Goal: Information Seeking & Learning: Check status

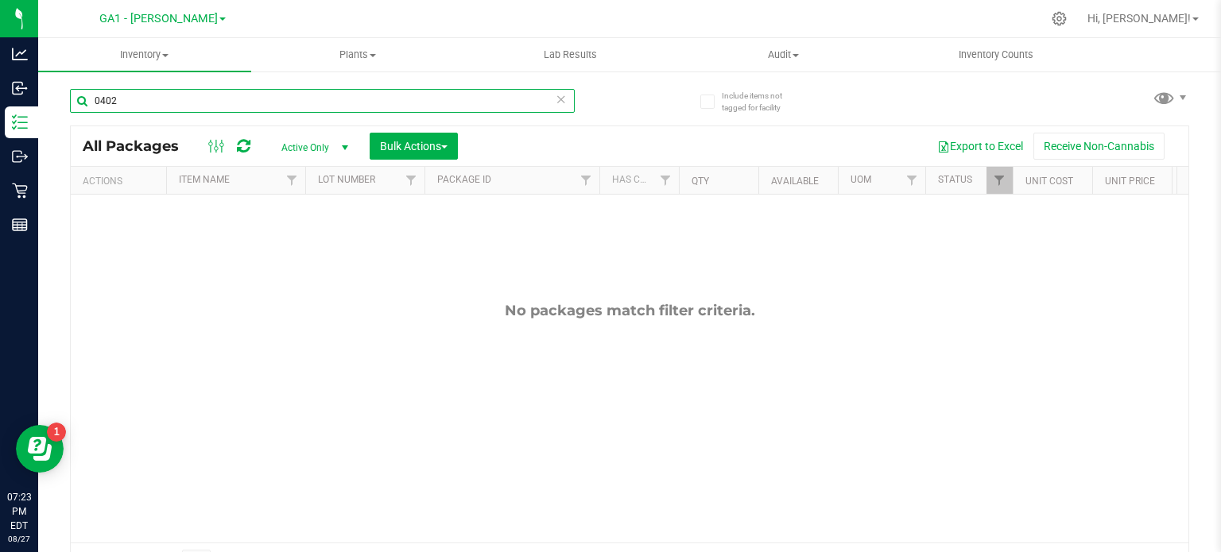
click at [152, 106] on input "0402" at bounding box center [322, 101] width 505 height 24
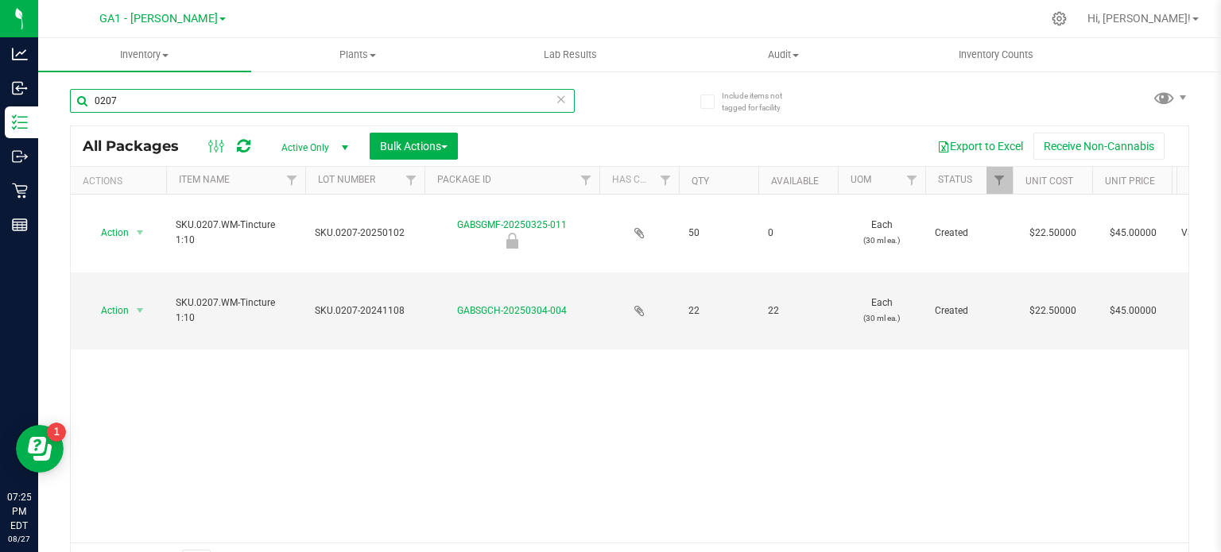
type input "0207"
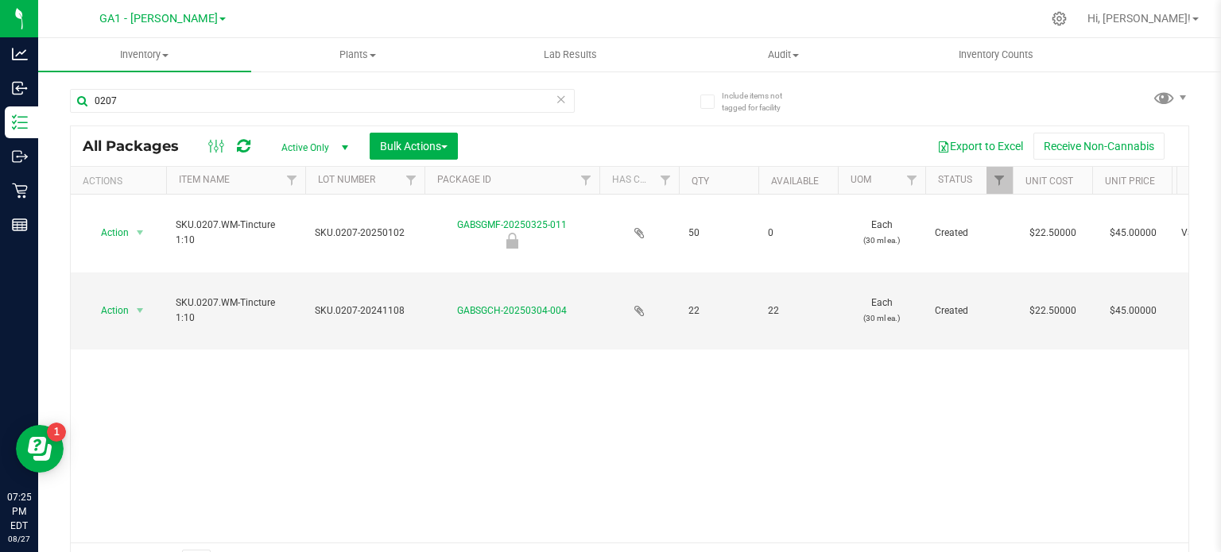
click at [219, 17] on span at bounding box center [222, 18] width 6 height 3
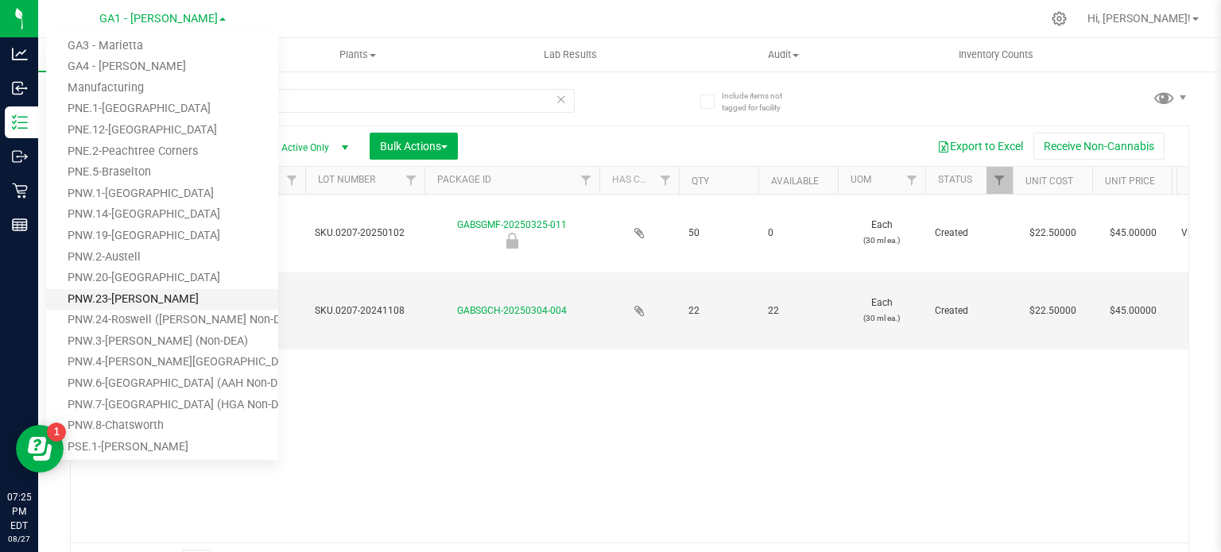
scroll to position [79, 0]
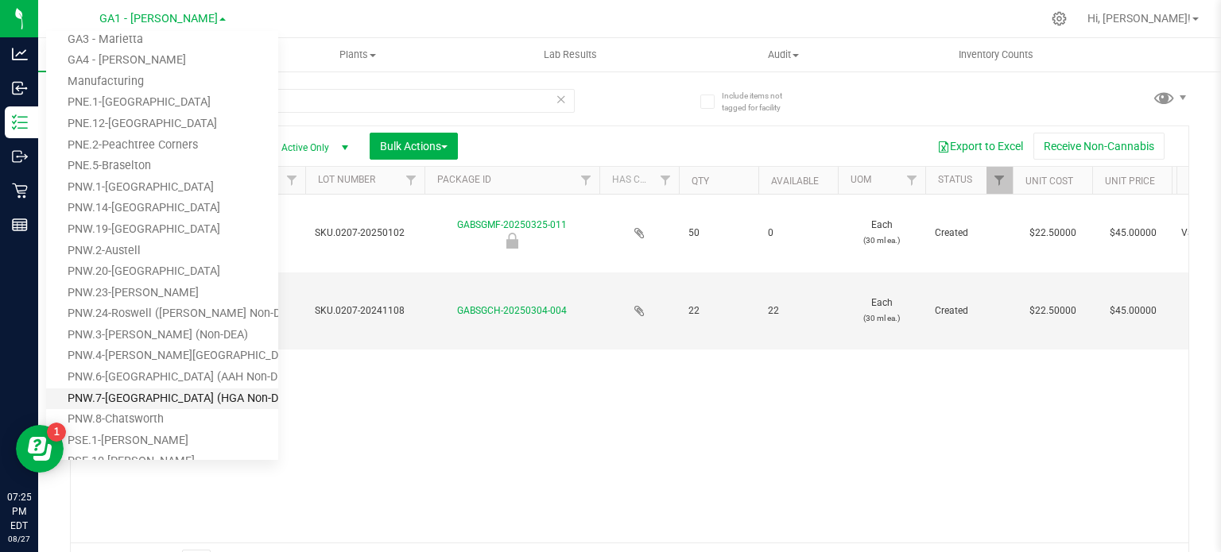
click at [194, 391] on link "PNW.7-[GEOGRAPHIC_DATA] (HGA Non-DEA)" at bounding box center [162, 399] width 232 height 21
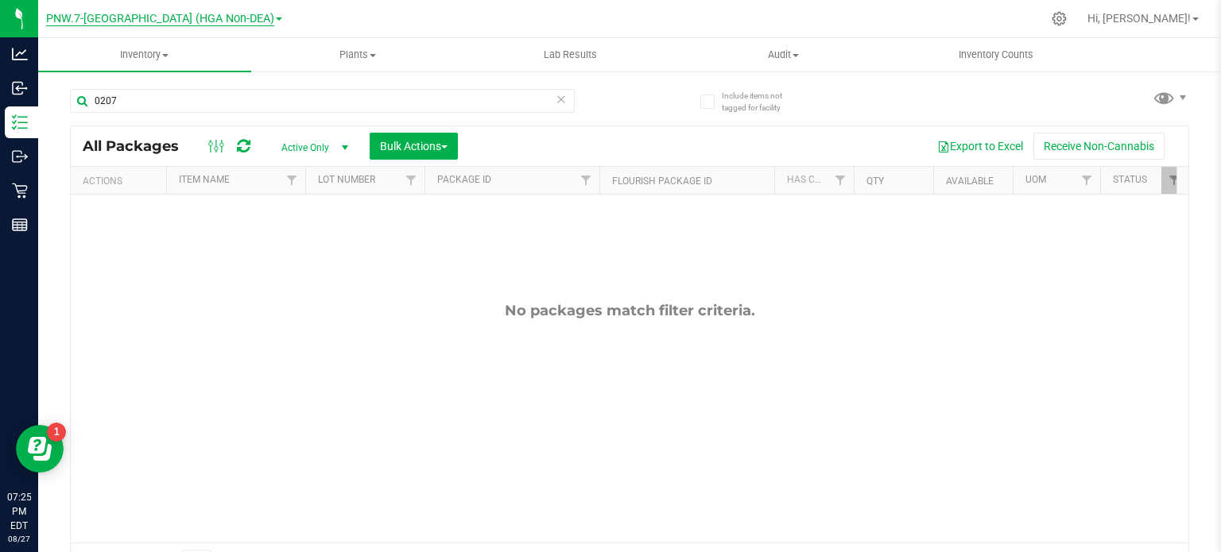
click at [237, 21] on span "PNW.7-[GEOGRAPHIC_DATA] (HGA Non-DEA)" at bounding box center [160, 19] width 228 height 14
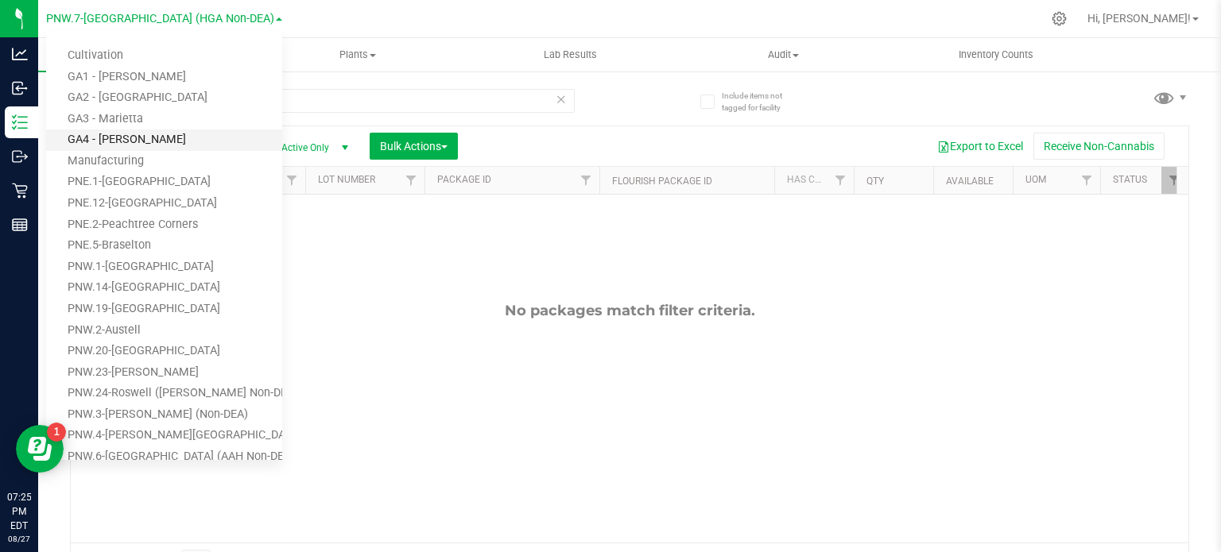
click at [181, 141] on link "GA4 - [PERSON_NAME]" at bounding box center [164, 140] width 236 height 21
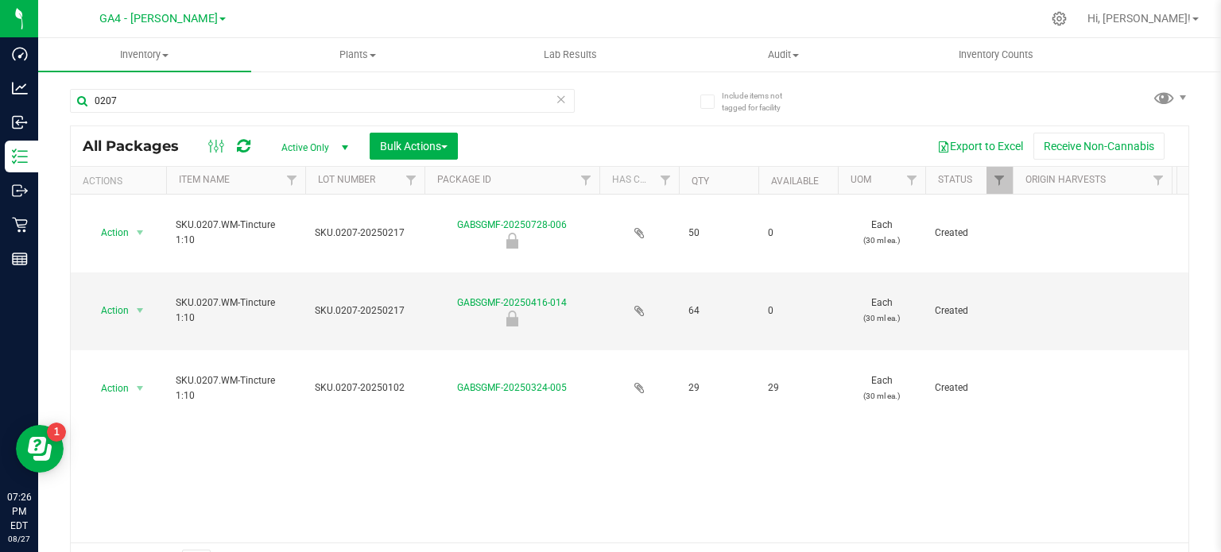
click at [219, 17] on span at bounding box center [222, 18] width 6 height 3
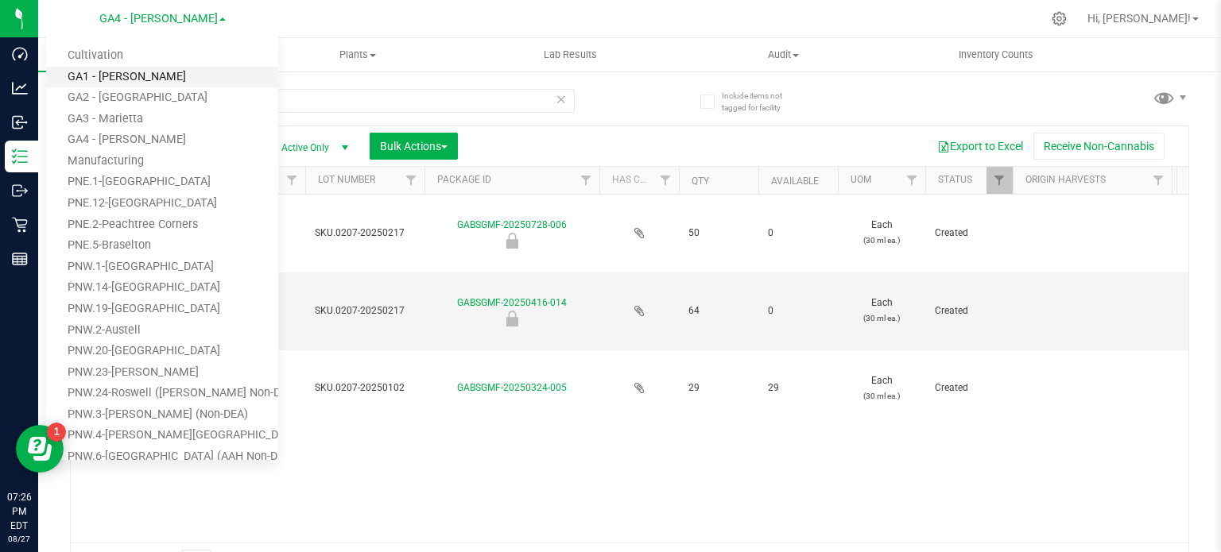
click at [170, 79] on link "GA1 - [PERSON_NAME]" at bounding box center [162, 77] width 232 height 21
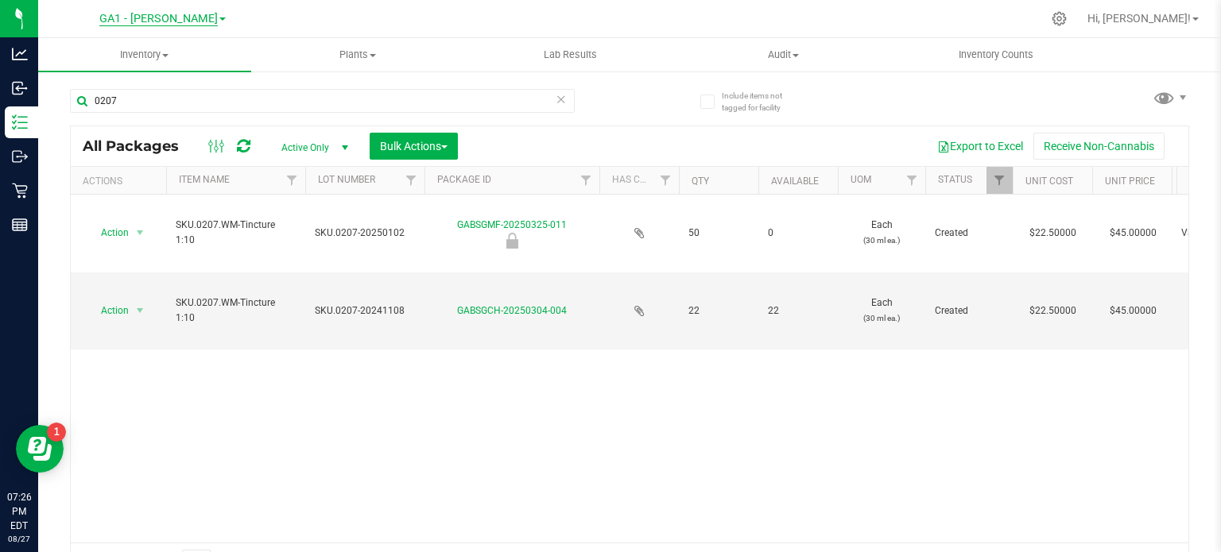
click at [191, 25] on span "GA1 - [PERSON_NAME]" at bounding box center [158, 19] width 118 height 14
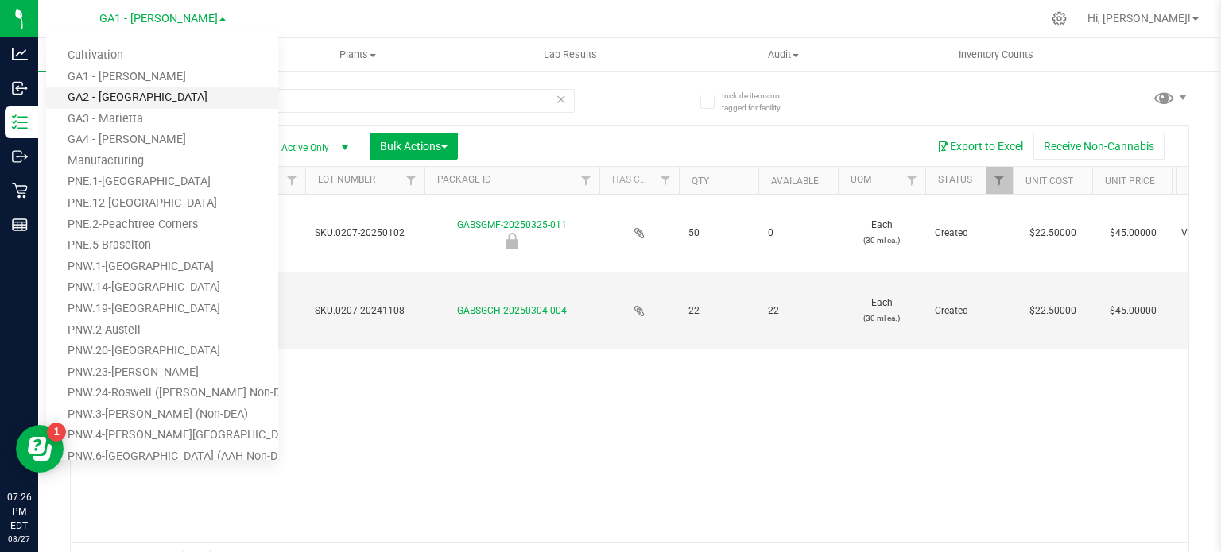
click at [143, 95] on link "GA2 - [GEOGRAPHIC_DATA]" at bounding box center [162, 97] width 232 height 21
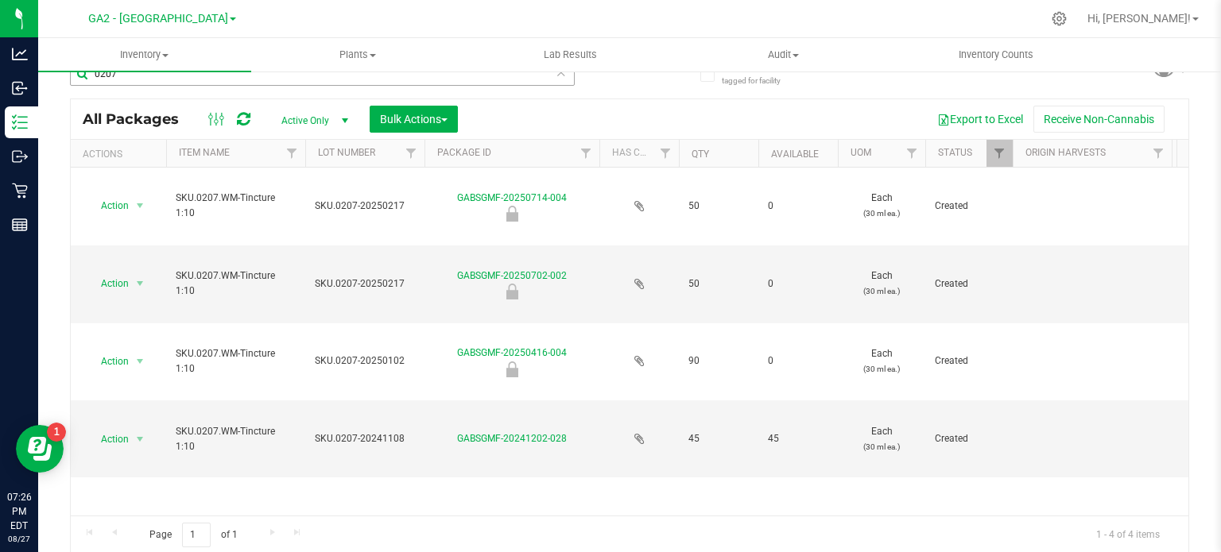
scroll to position [28, 0]
click at [213, 14] on div "GA2 - Stockbridge Cultivation GA1 - [GEOGRAPHIC_DATA] GA2 - [GEOGRAPHIC_DATA] […" at bounding box center [162, 18] width 148 height 19
click at [207, 15] on link "GA2 - [GEOGRAPHIC_DATA]" at bounding box center [162, 17] width 148 height 15
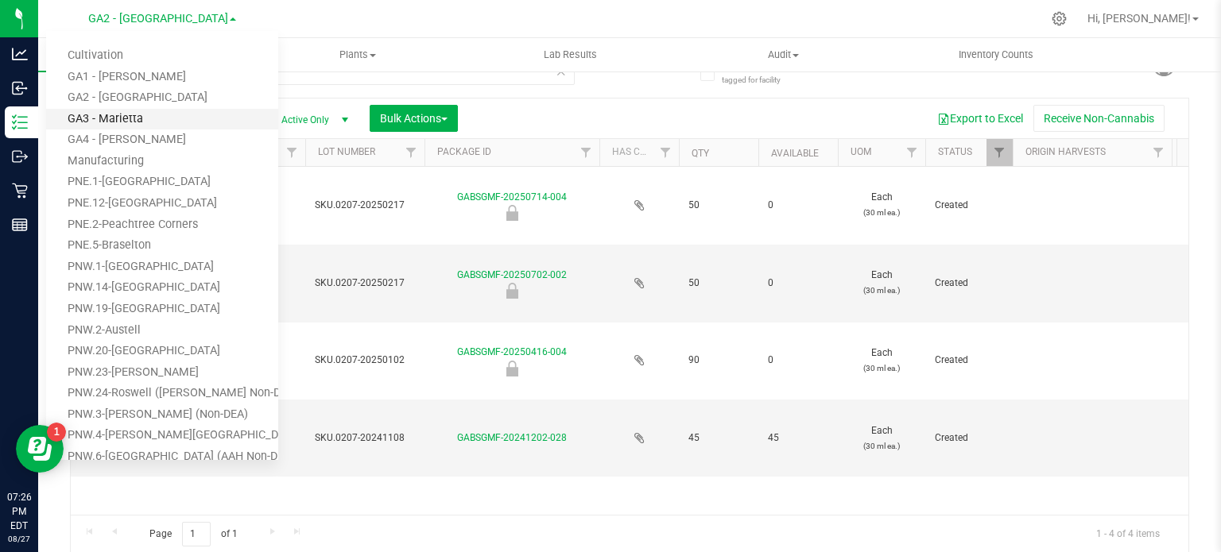
click at [130, 117] on link "GA3 - Marietta" at bounding box center [162, 119] width 232 height 21
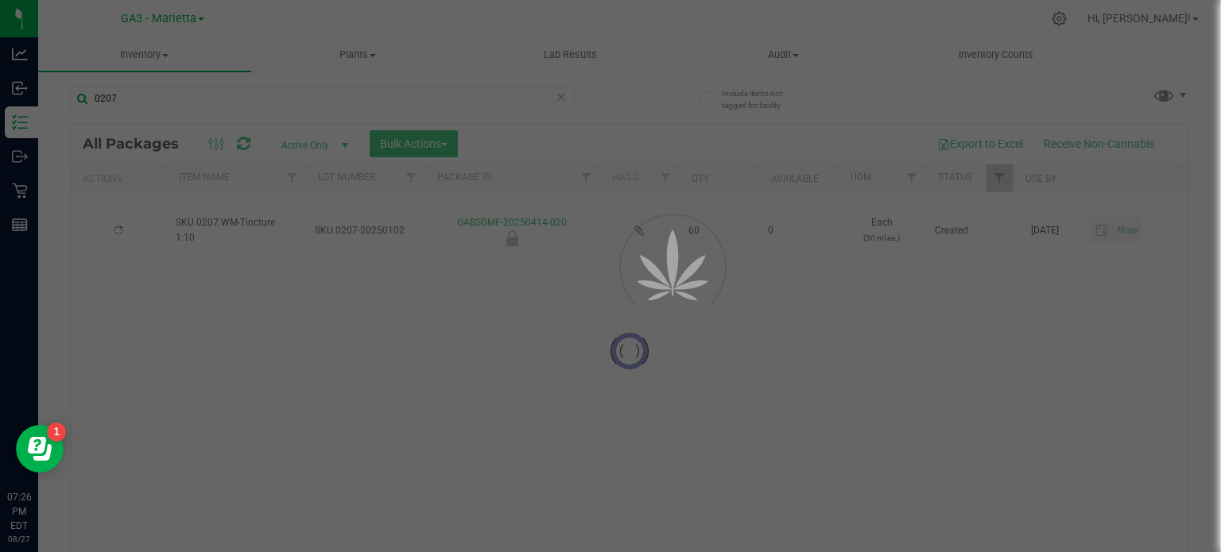
scroll to position [28, 0]
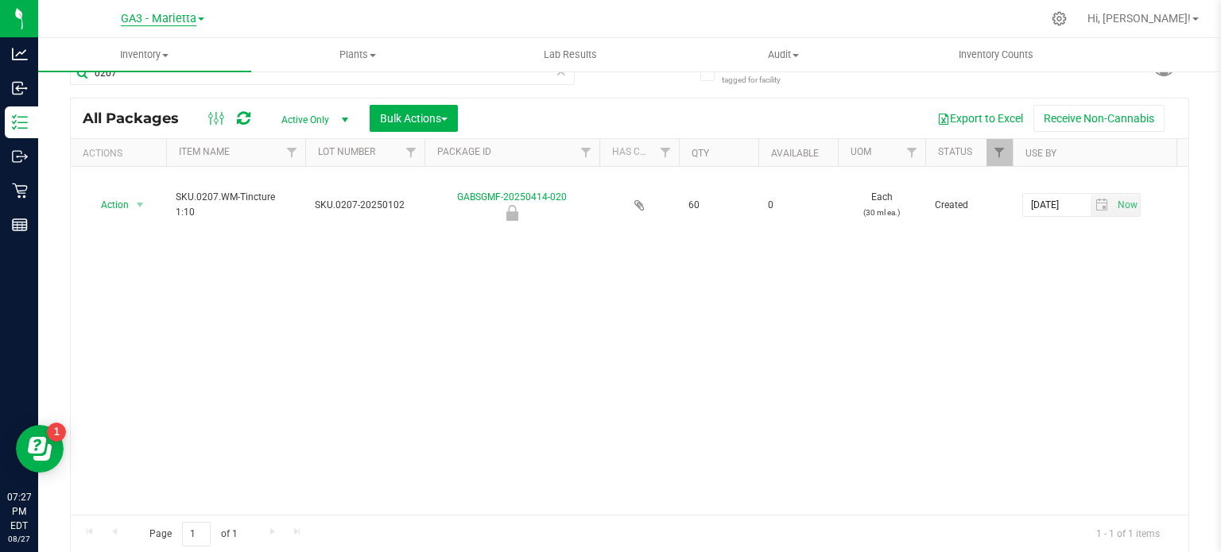
click at [160, 21] on span "GA3 - Marietta" at bounding box center [158, 19] width 75 height 14
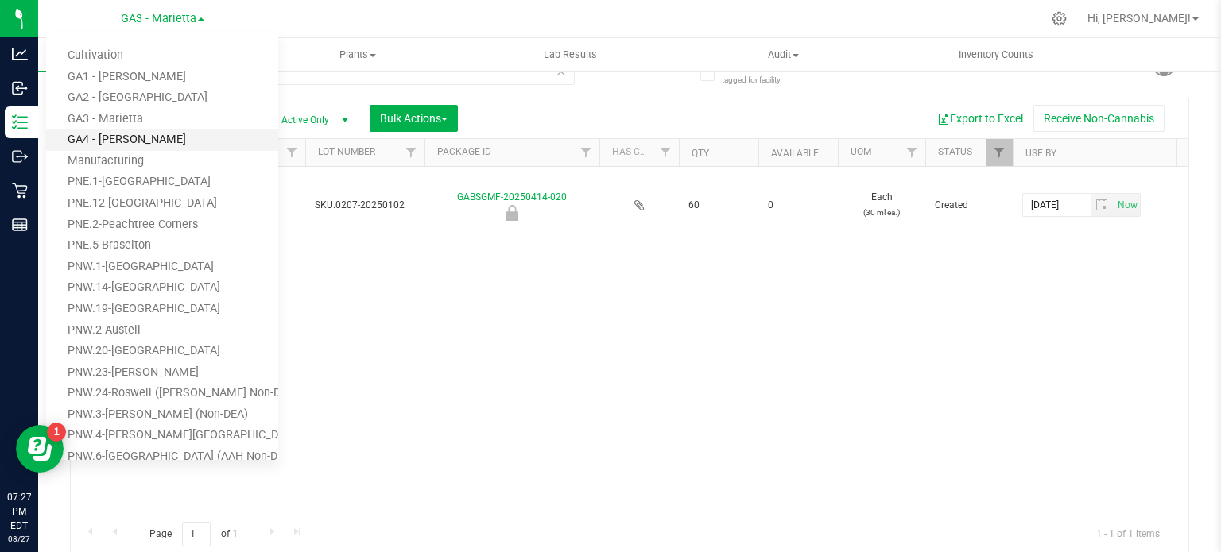
click at [158, 136] on link "GA4 - [PERSON_NAME]" at bounding box center [162, 140] width 232 height 21
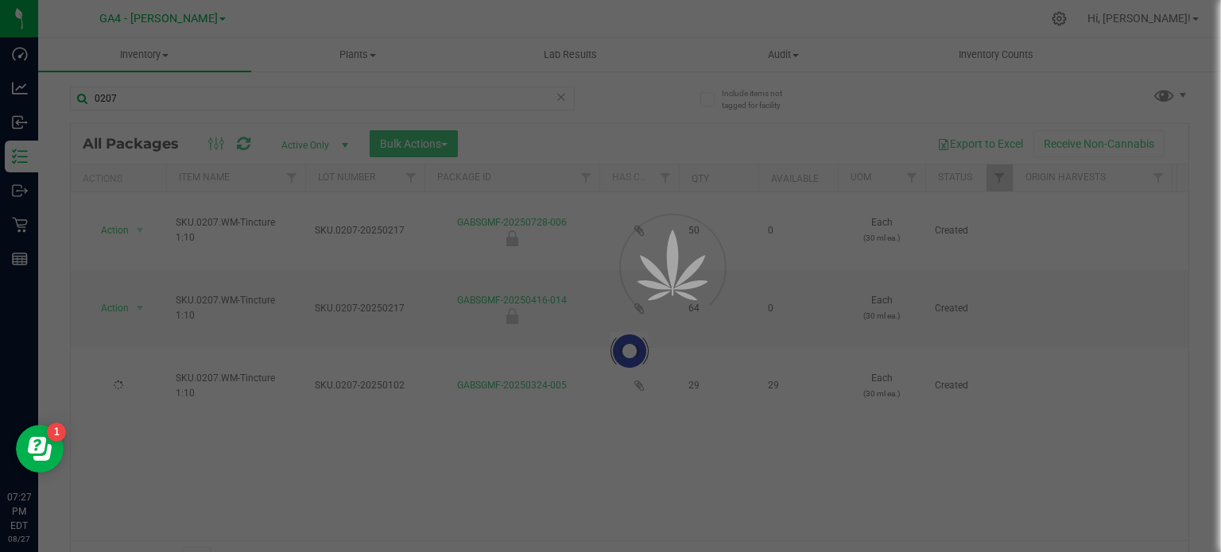
scroll to position [28, 0]
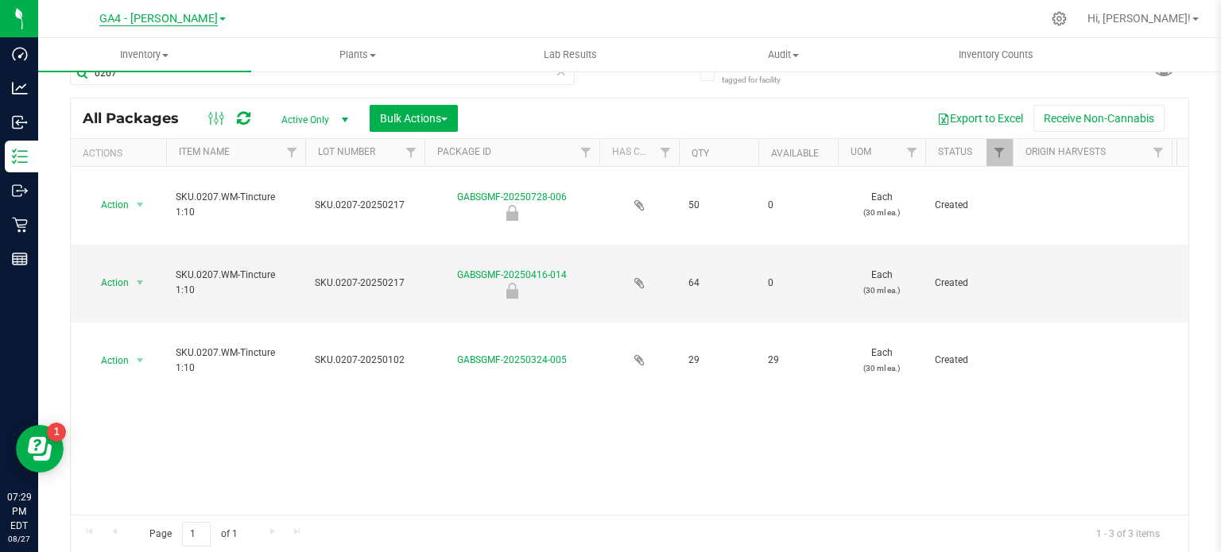
click at [189, 17] on span "GA4 - [PERSON_NAME]" at bounding box center [158, 19] width 118 height 14
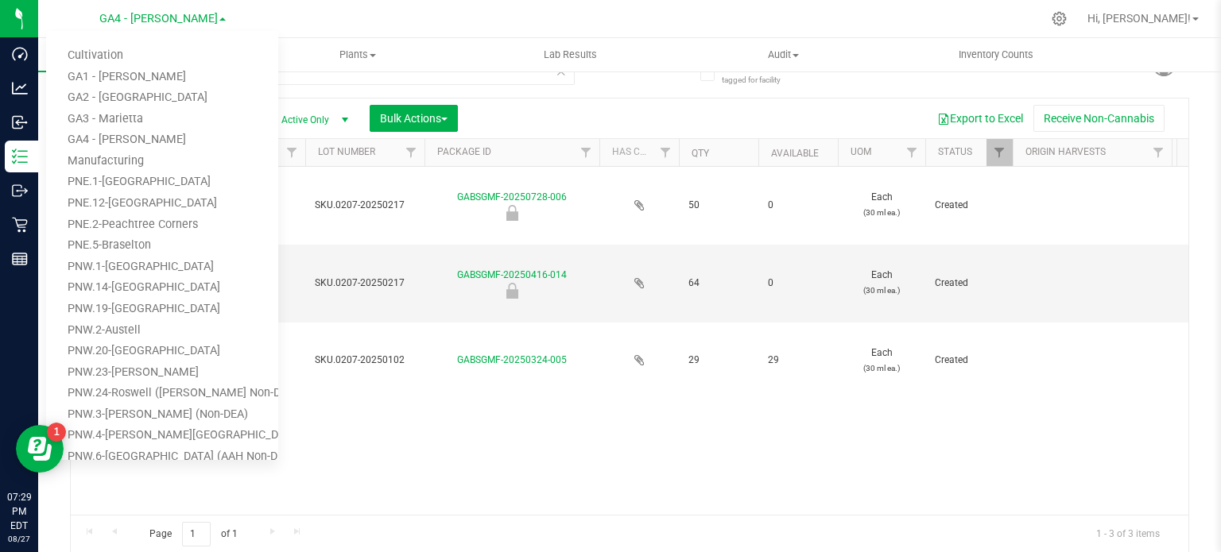
click at [862, 7] on div at bounding box center [663, 18] width 757 height 31
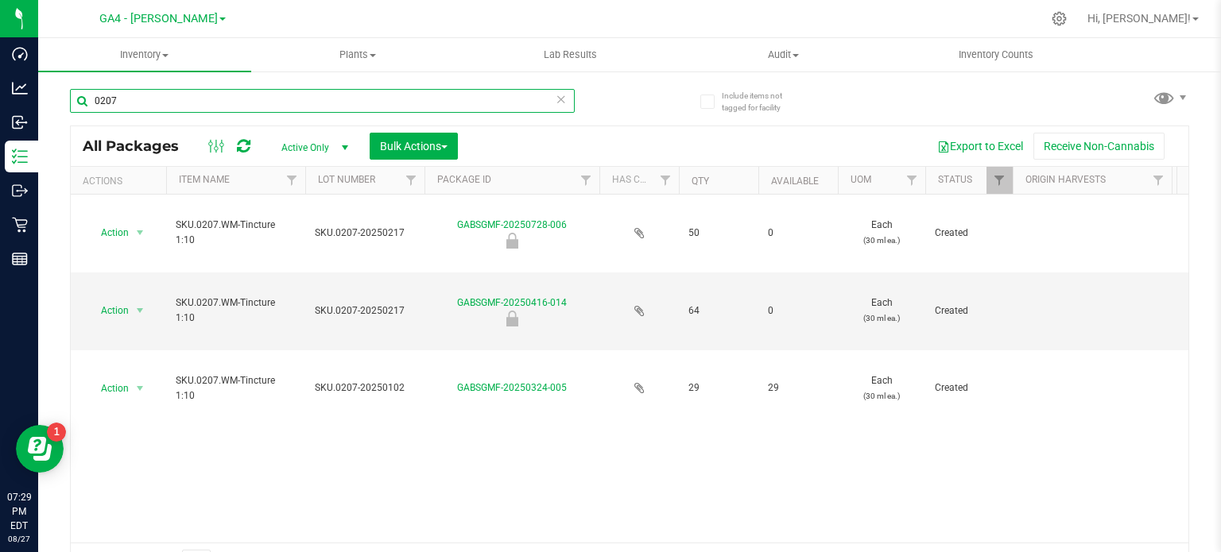
click at [210, 104] on input "0207" at bounding box center [322, 101] width 505 height 24
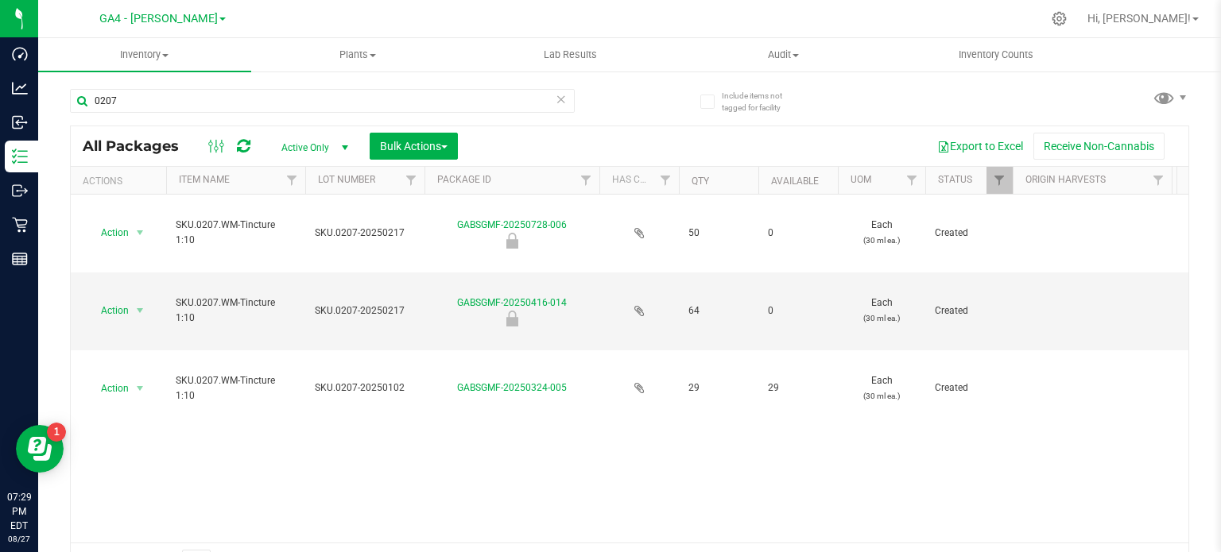
click at [219, 18] on span at bounding box center [222, 18] width 6 height 3
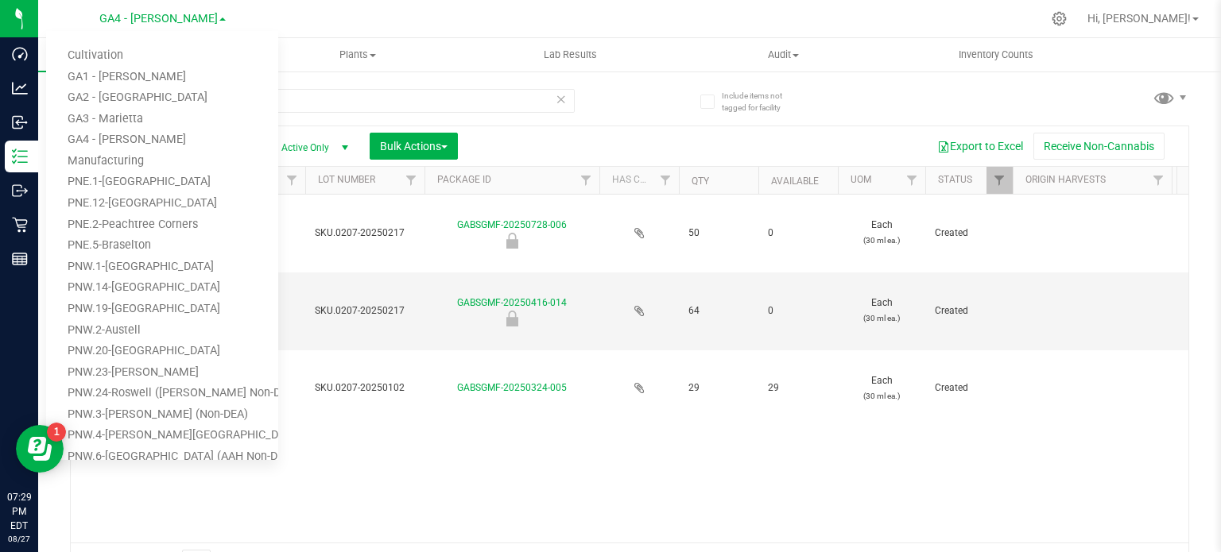
click at [219, 18] on span at bounding box center [222, 18] width 6 height 3
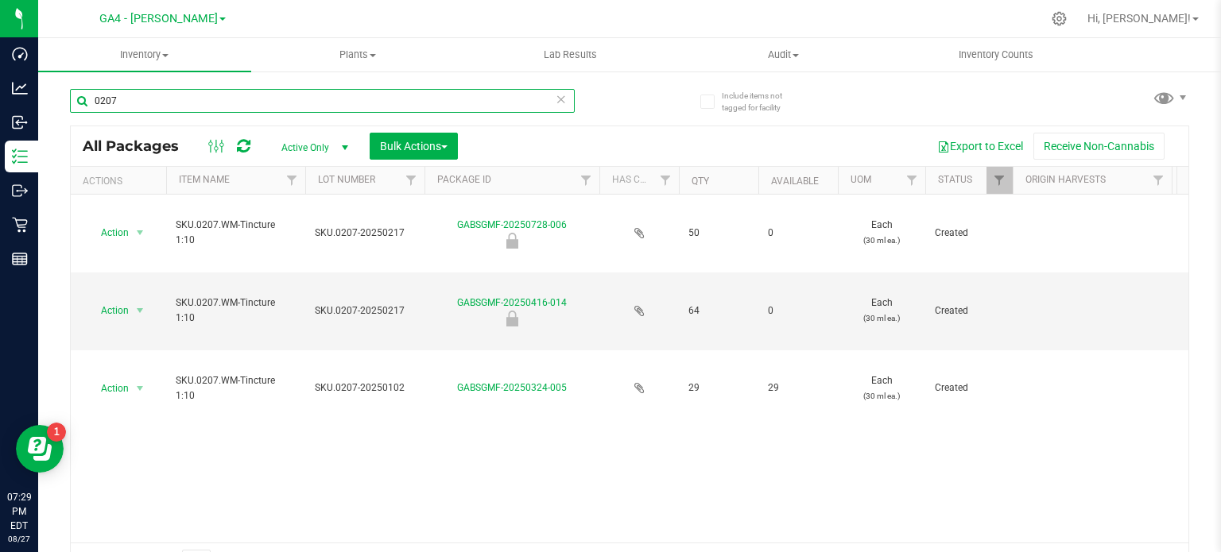
click at [149, 91] on input "0207" at bounding box center [322, 101] width 505 height 24
type input "0213"
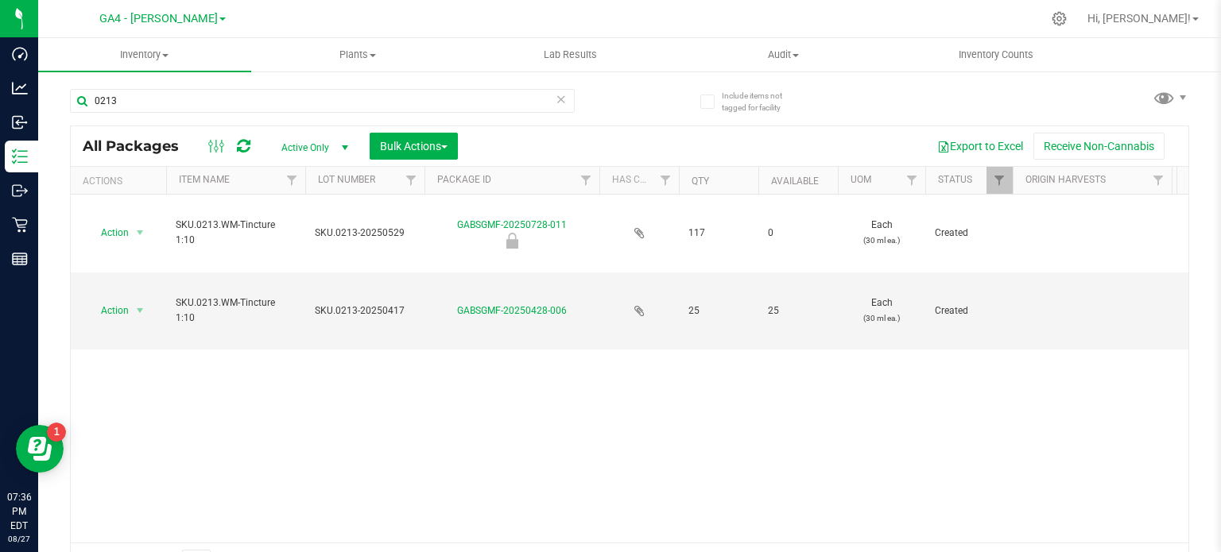
click at [219, 19] on span at bounding box center [222, 18] width 6 height 3
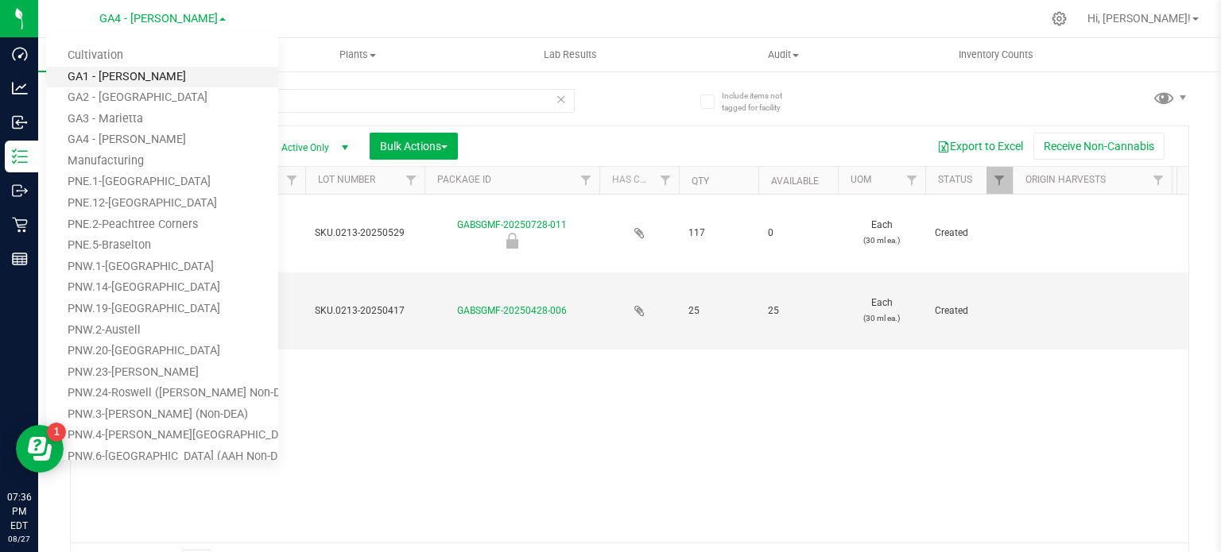
click at [185, 71] on link "GA1 - [PERSON_NAME]" at bounding box center [162, 77] width 232 height 21
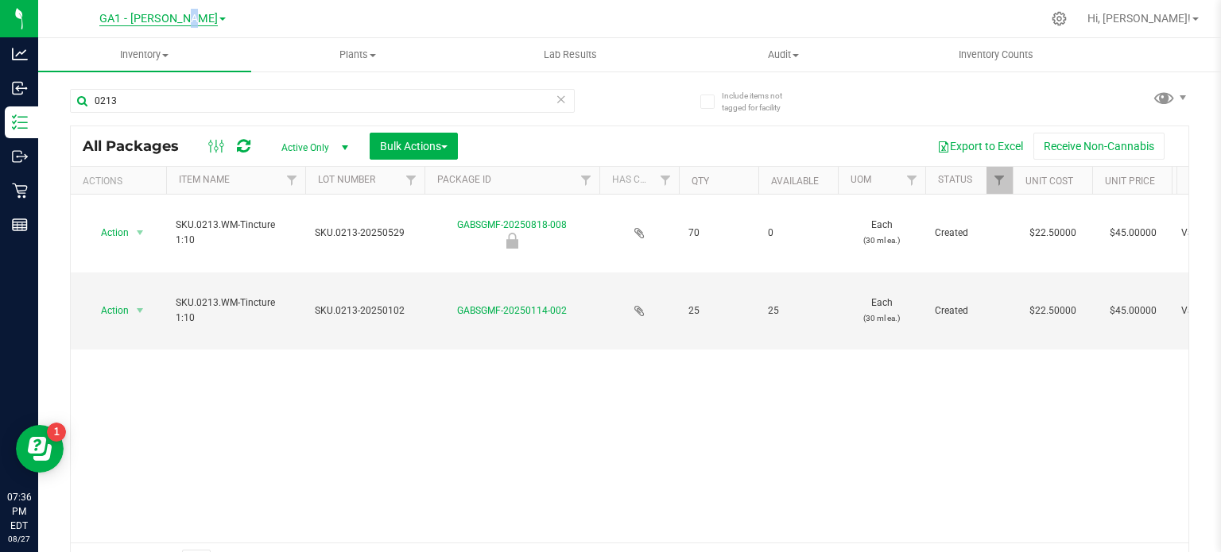
click at [199, 25] on span "GA1 - [PERSON_NAME]" at bounding box center [158, 19] width 118 height 14
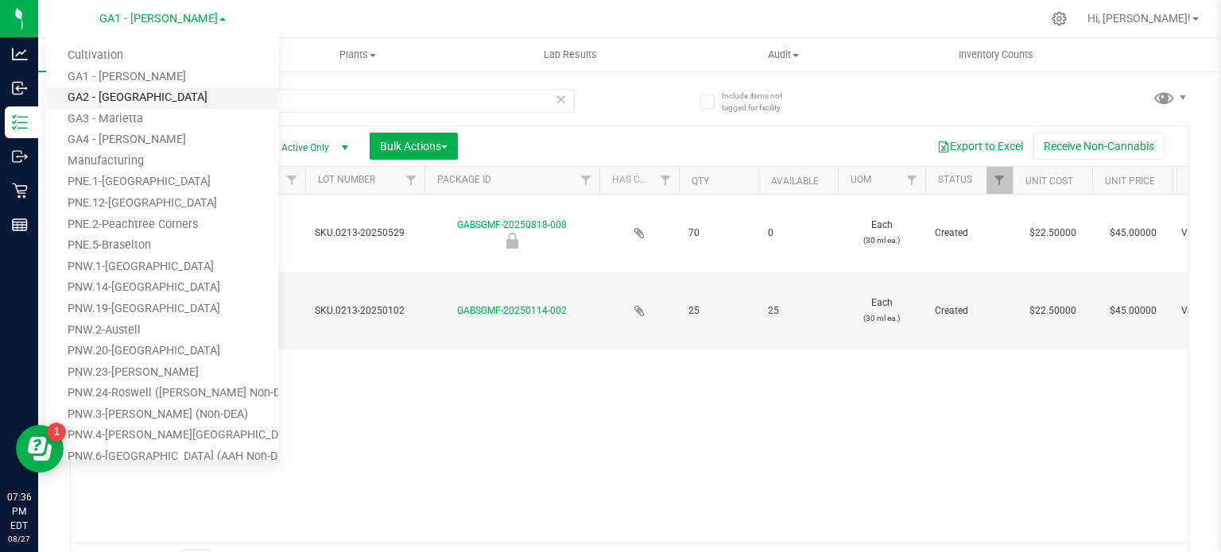
click at [159, 89] on link "GA2 - [GEOGRAPHIC_DATA]" at bounding box center [162, 97] width 232 height 21
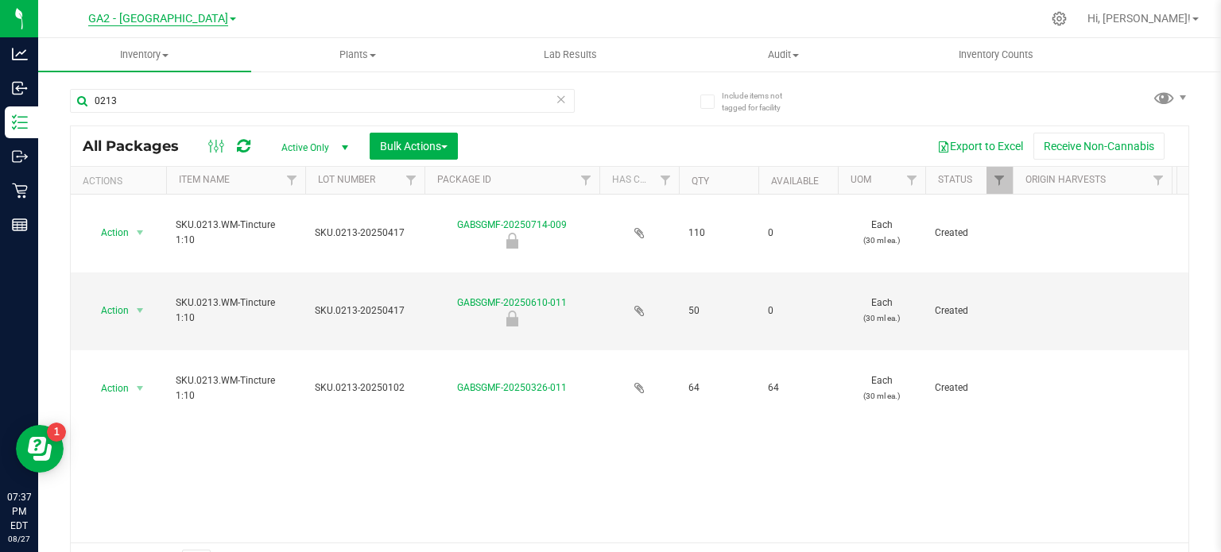
click at [203, 21] on span "GA2 - [GEOGRAPHIC_DATA]" at bounding box center [158, 19] width 140 height 14
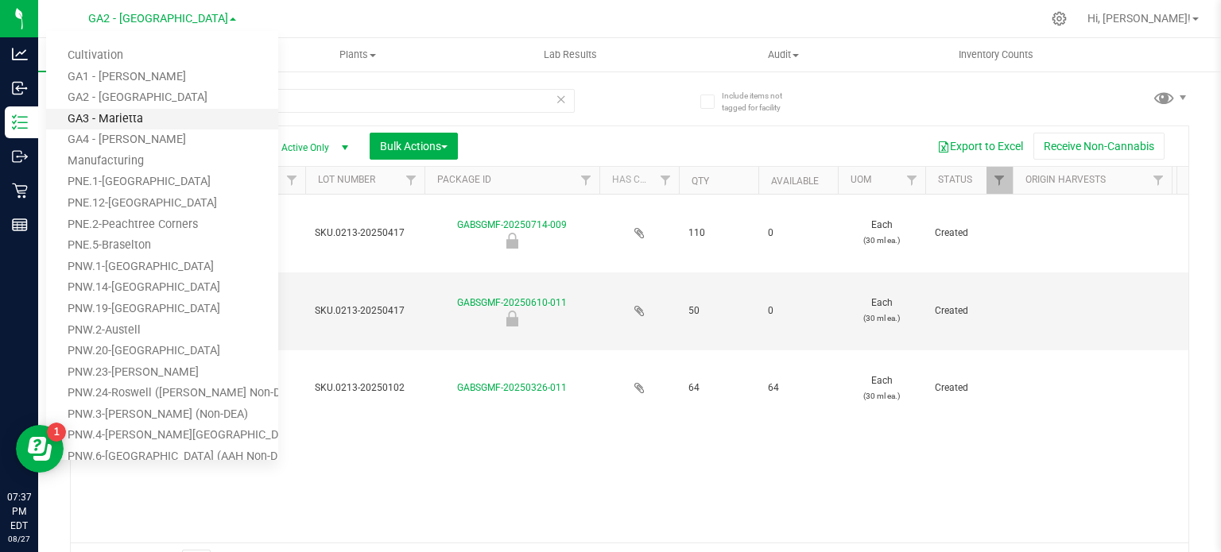
click at [135, 122] on link "GA3 - Marietta" at bounding box center [162, 119] width 232 height 21
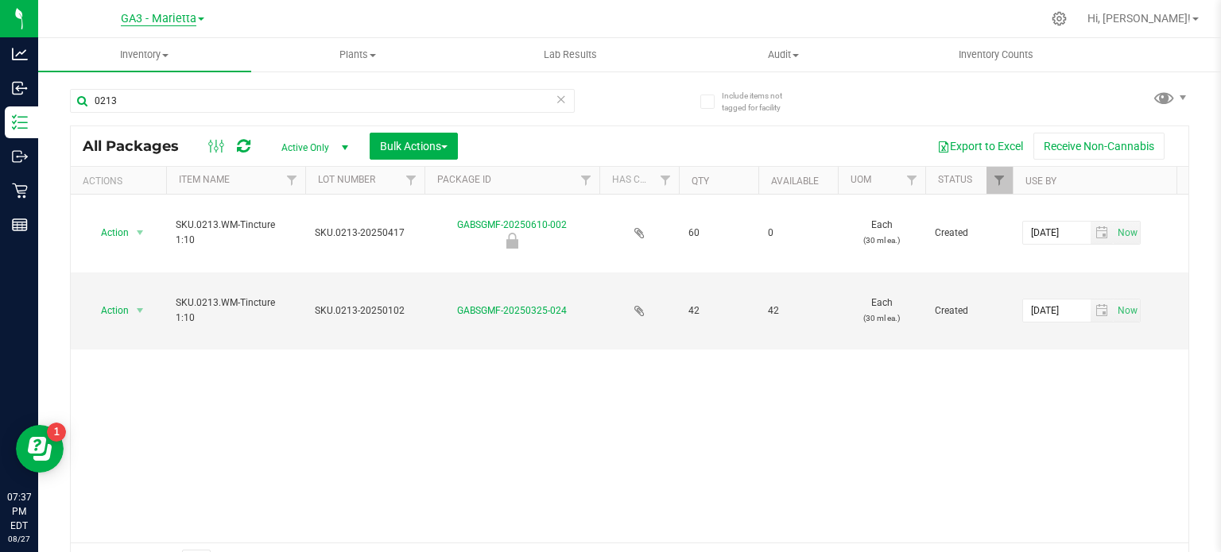
click at [186, 21] on span "GA3 - Marietta" at bounding box center [158, 19] width 75 height 14
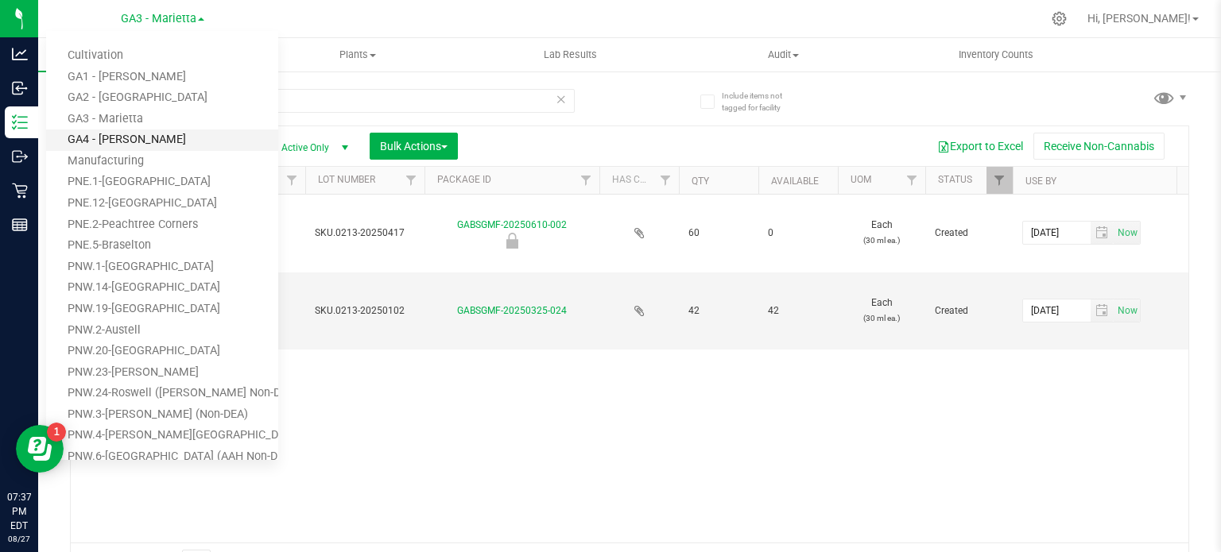
click at [137, 141] on link "GA4 - [PERSON_NAME]" at bounding box center [162, 140] width 232 height 21
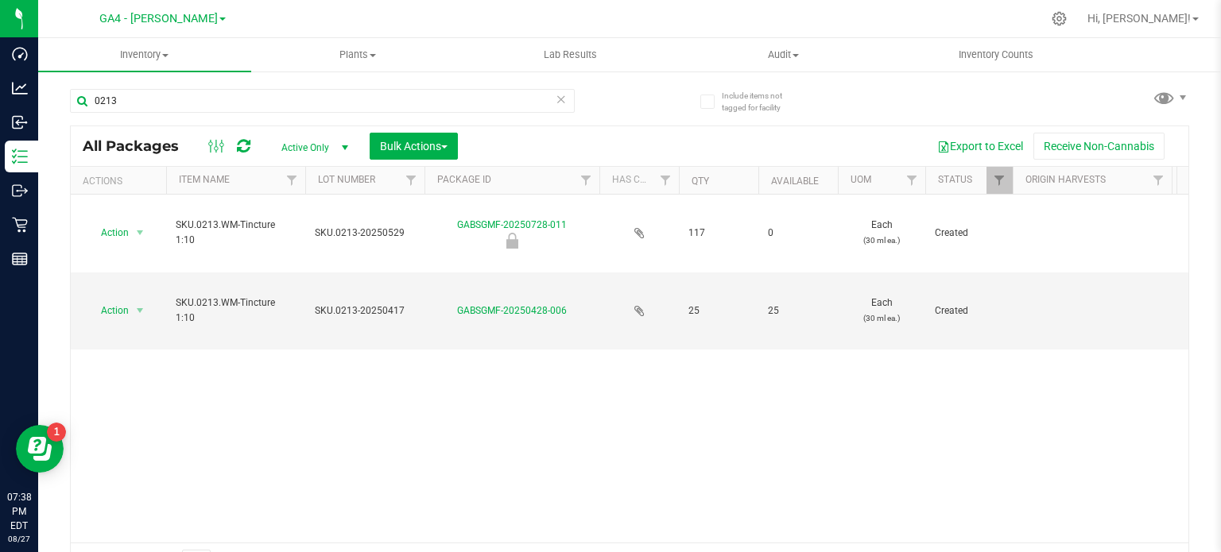
click at [219, 20] on span at bounding box center [222, 18] width 6 height 3
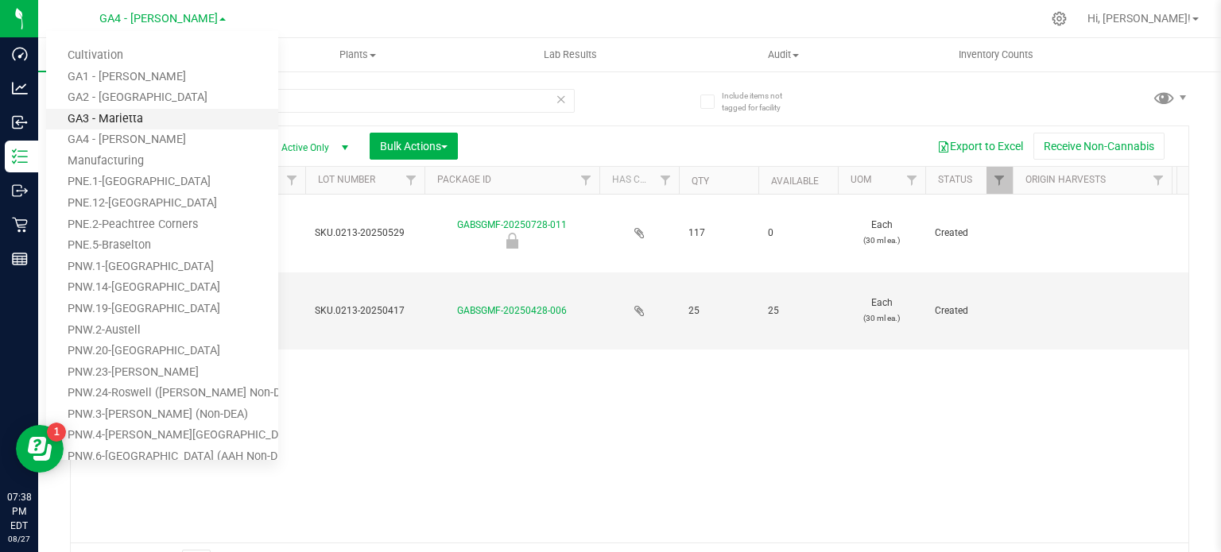
click at [143, 126] on link "GA3 - Marietta" at bounding box center [162, 119] width 232 height 21
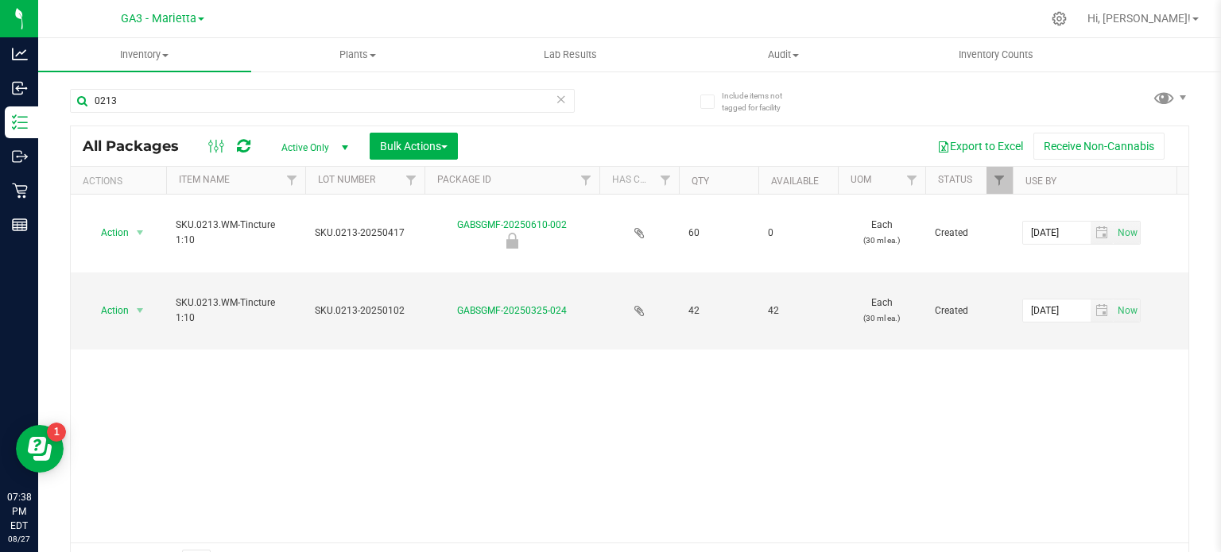
click at [196, 21] on link "GA3 - Marietta" at bounding box center [162, 17] width 83 height 15
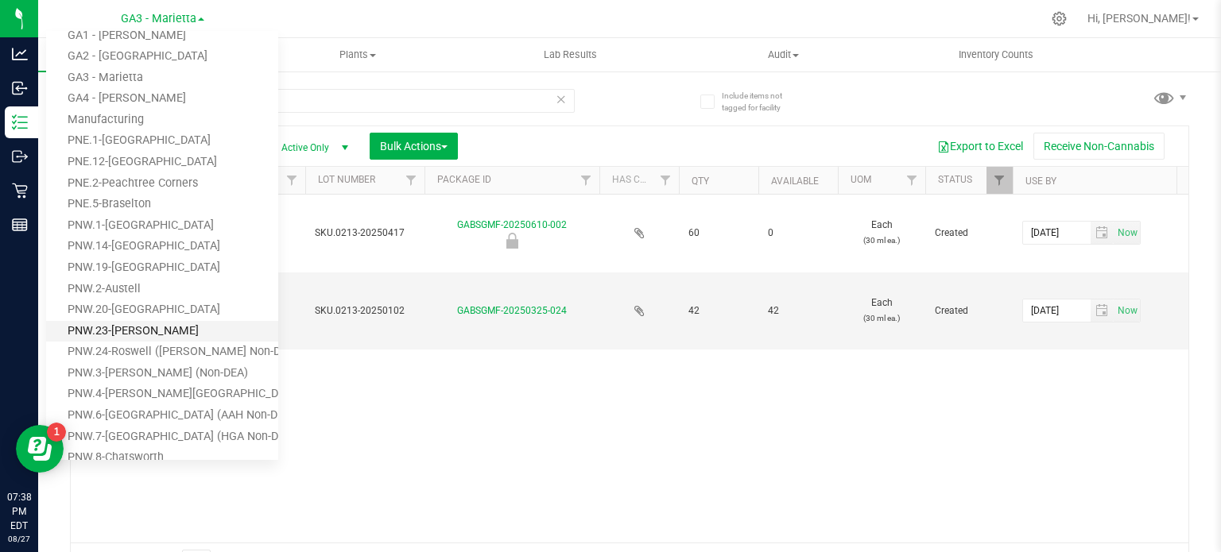
scroll to position [79, 0]
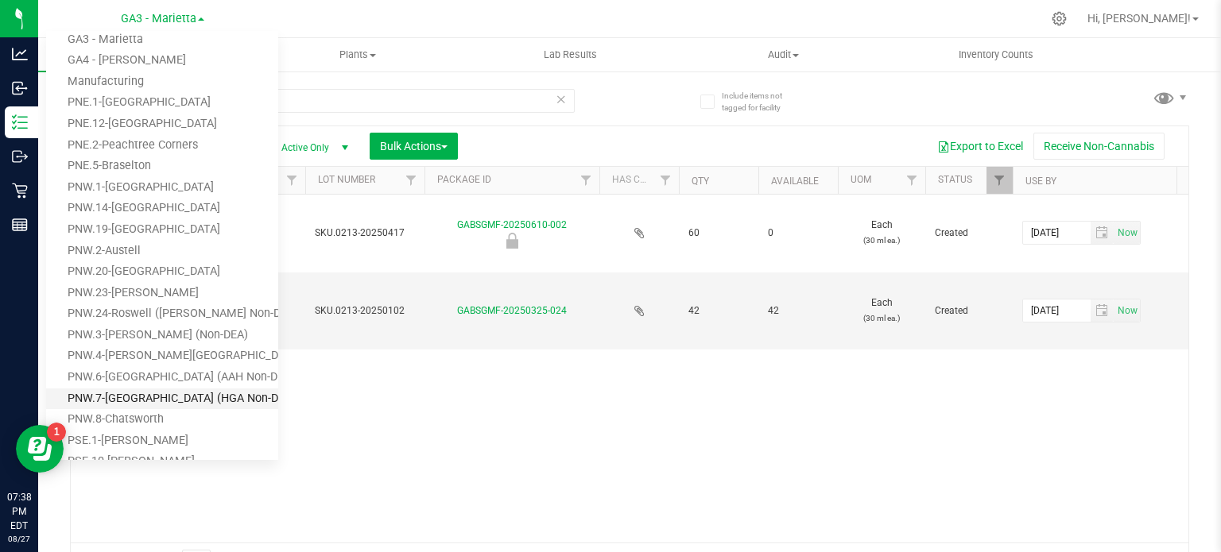
click at [166, 397] on link "PNW.7-[GEOGRAPHIC_DATA] (HGA Non-DEA)" at bounding box center [162, 399] width 232 height 21
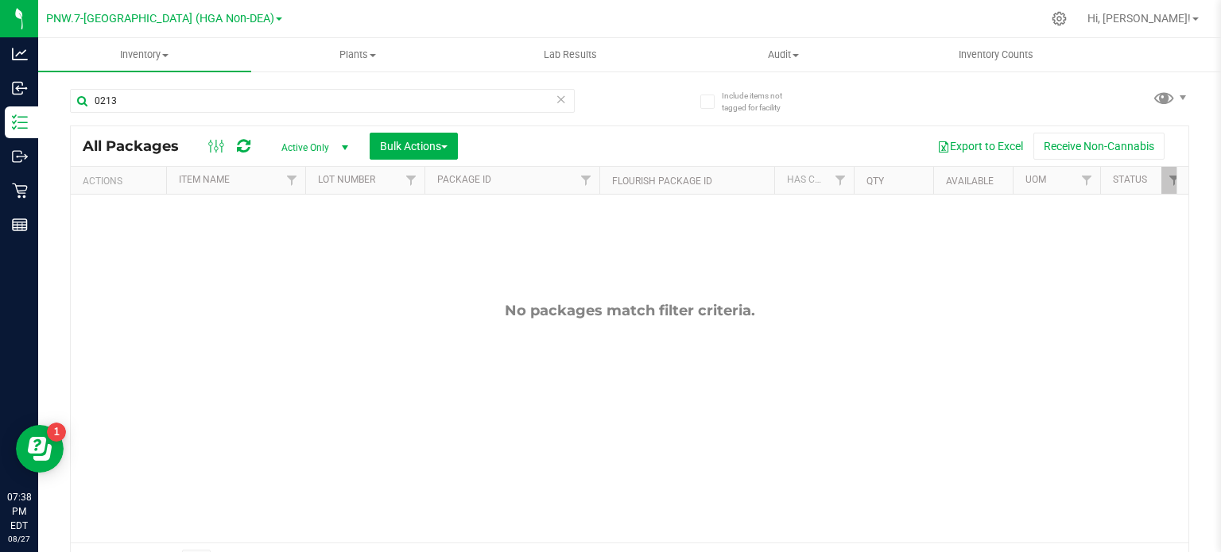
click at [243, 16] on link "PNW.7-[GEOGRAPHIC_DATA] (HGA Non-DEA)" at bounding box center [164, 17] width 236 height 15
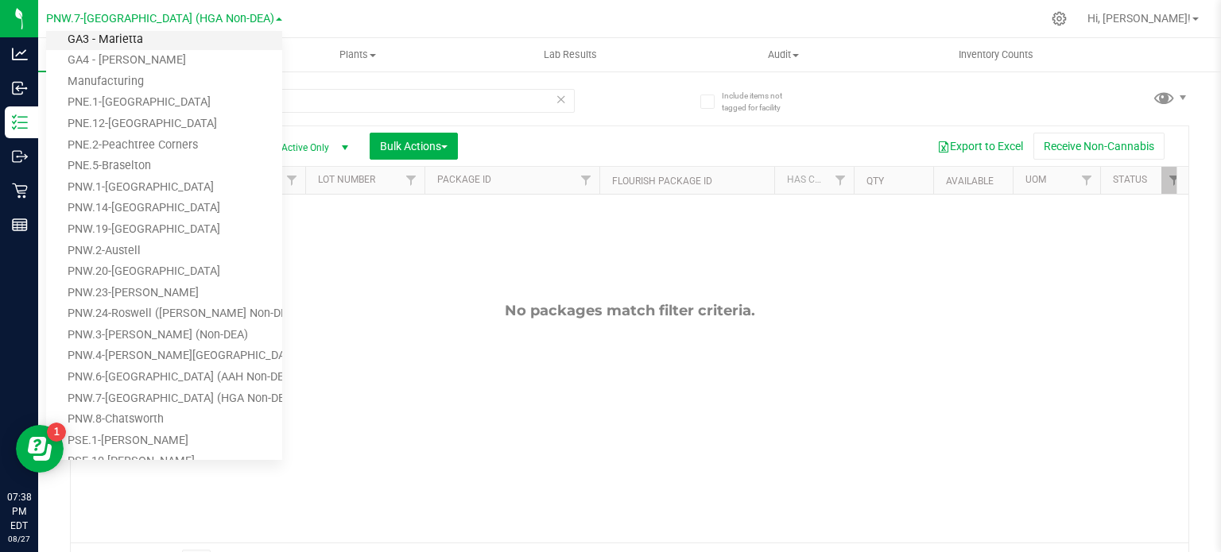
click at [168, 48] on link "GA3 - Marietta" at bounding box center [164, 39] width 236 height 21
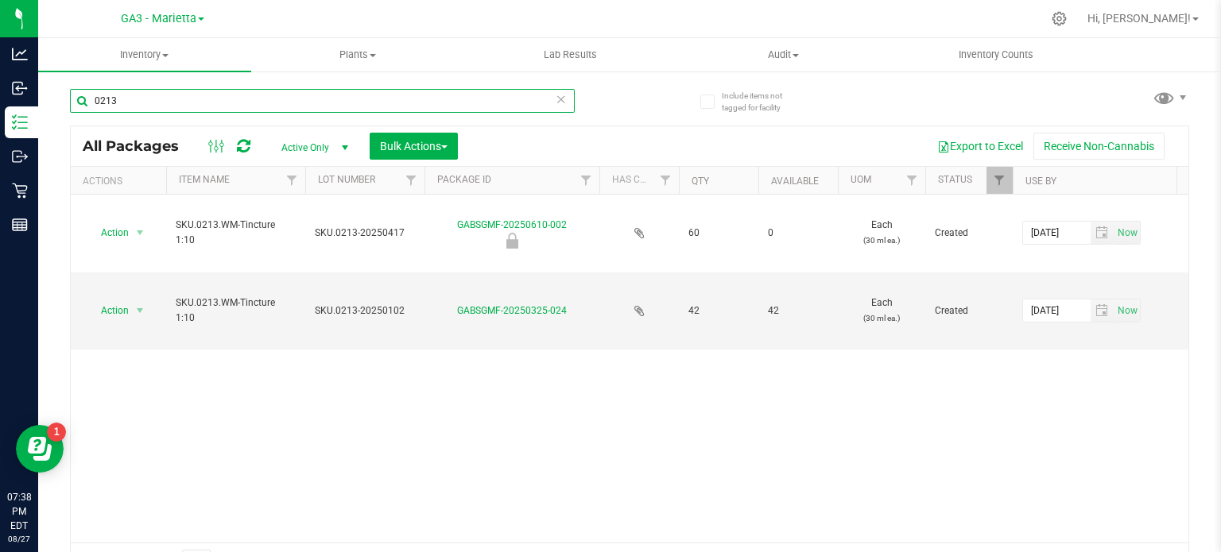
click at [143, 98] on input "0213" at bounding box center [322, 101] width 505 height 24
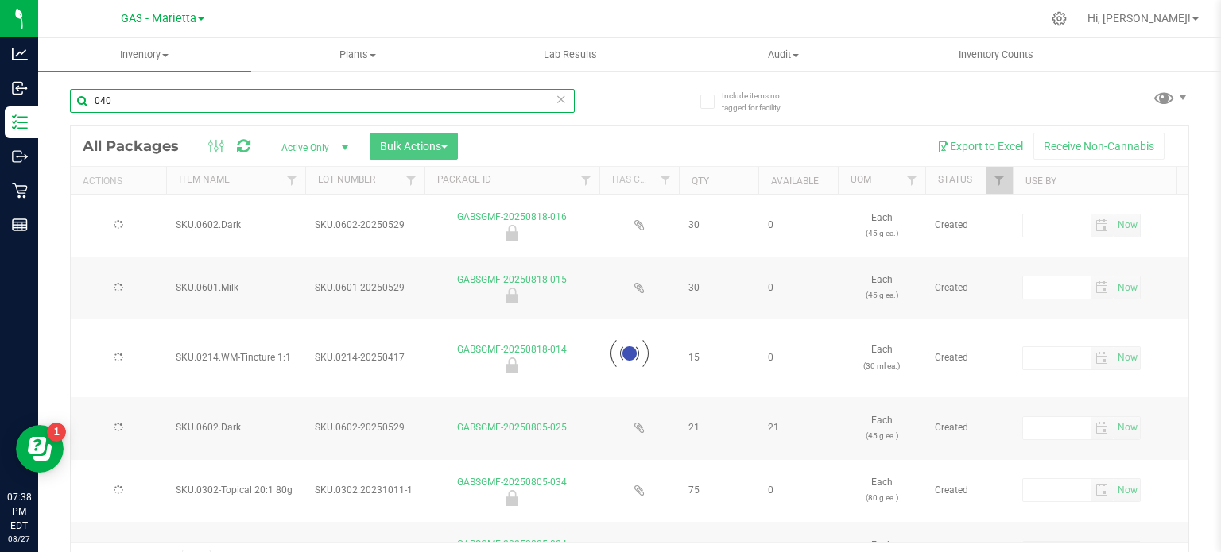
type input "0402"
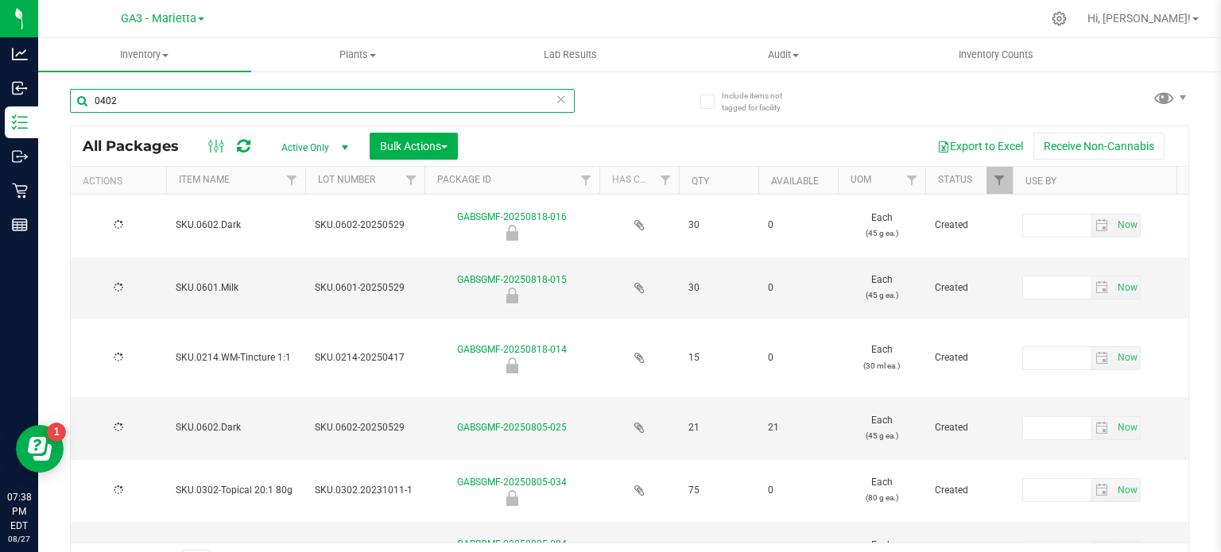
type input "[DATE]"
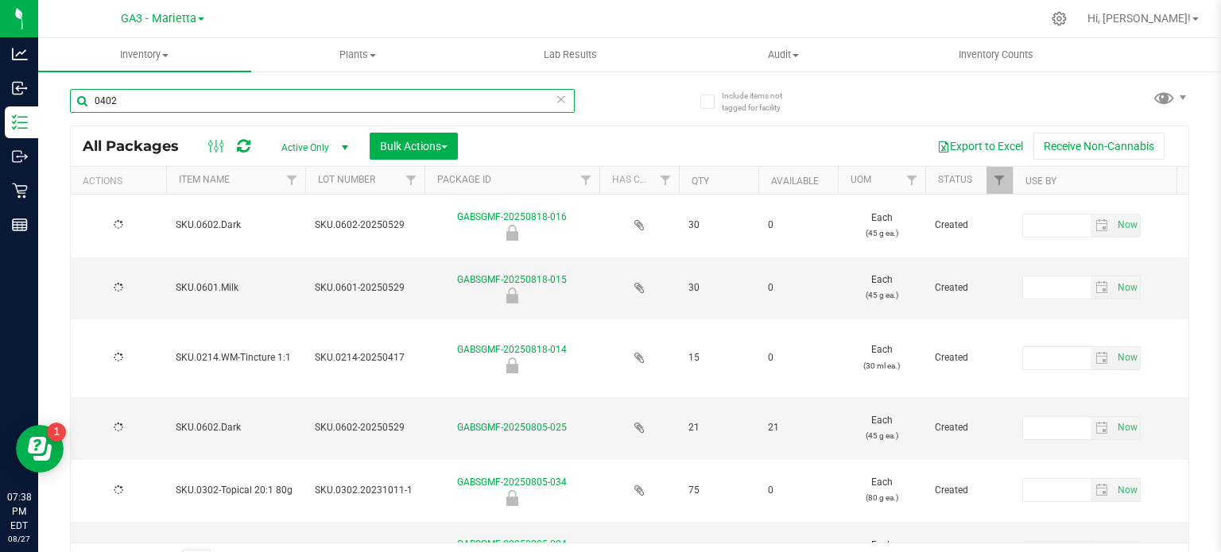
type input "[DATE]"
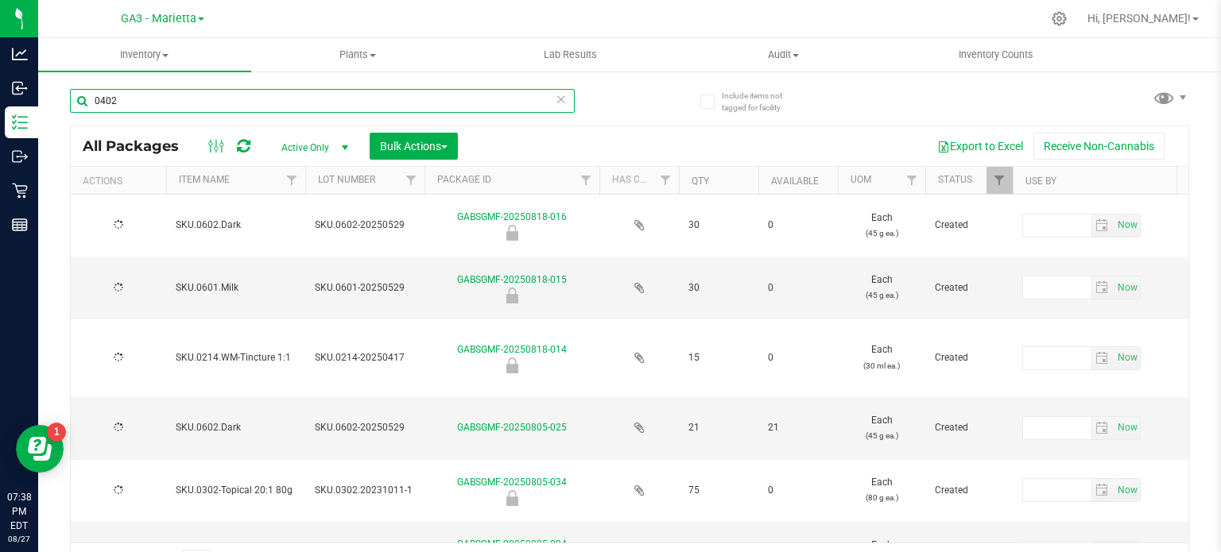
type input "[DATE]"
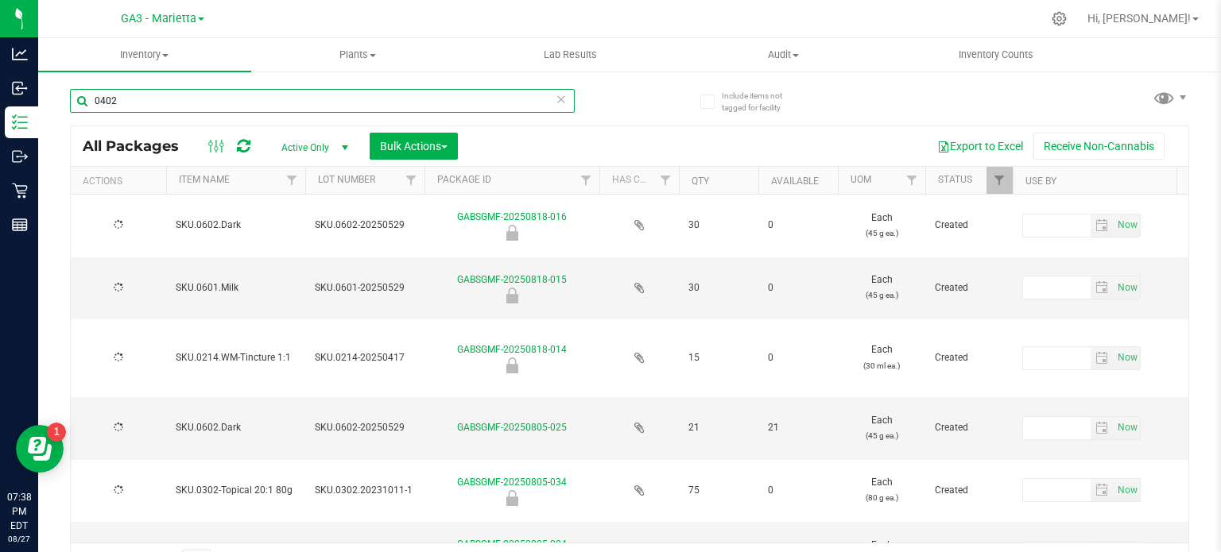
type input "[DATE]"
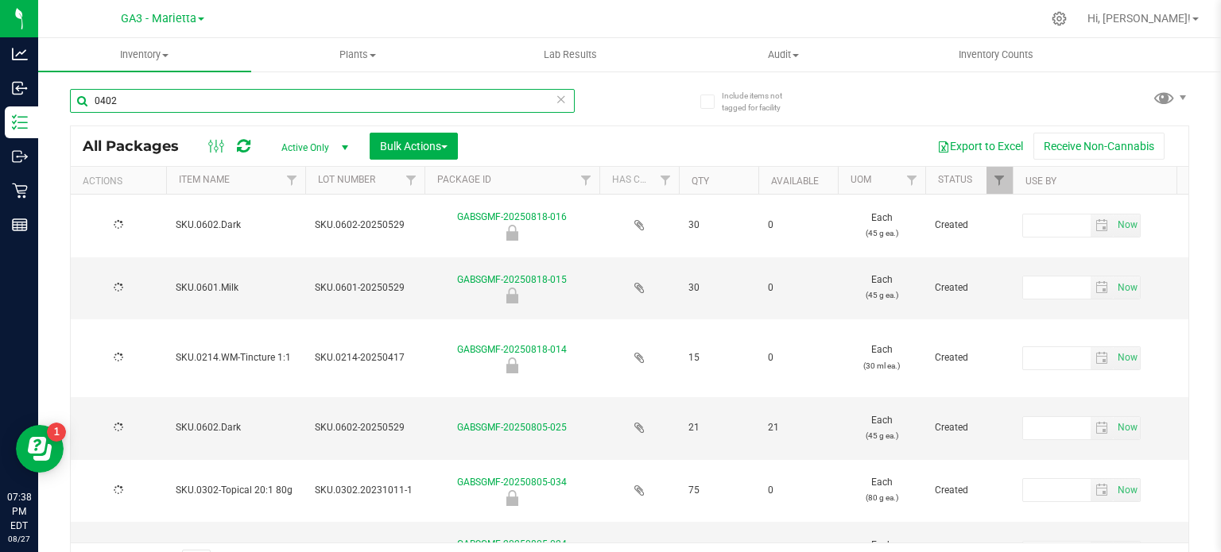
type input "[DATE]"
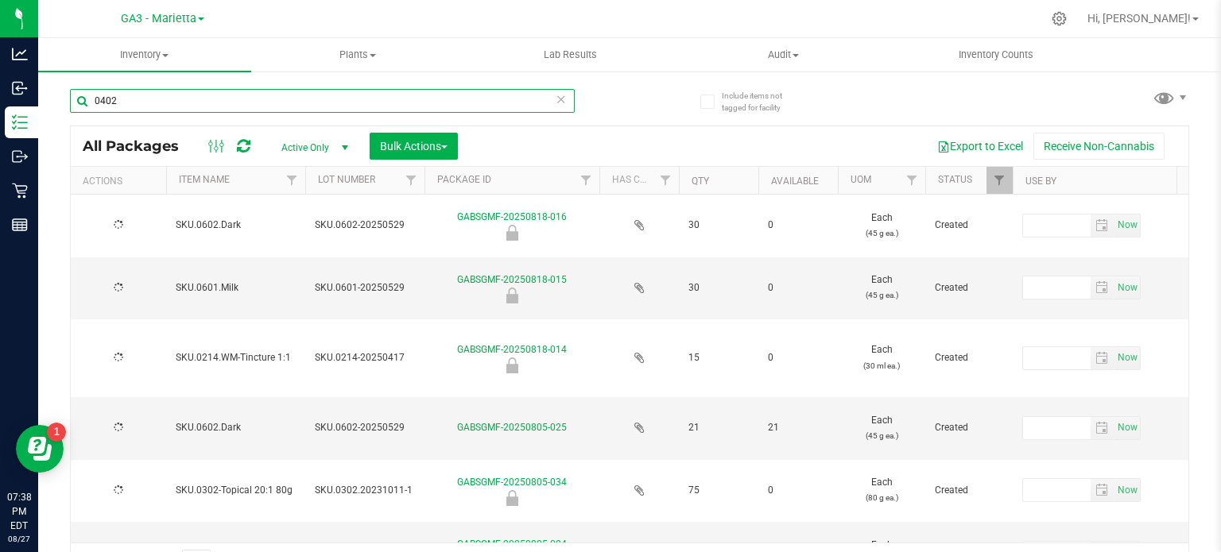
type input "[DATE]"
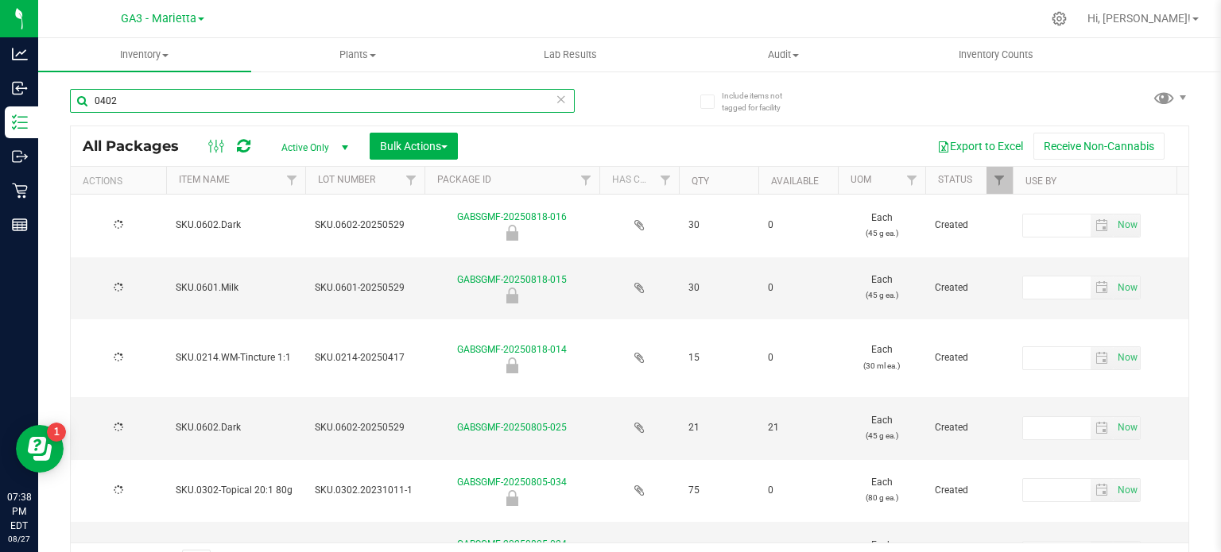
type input "[DATE]"
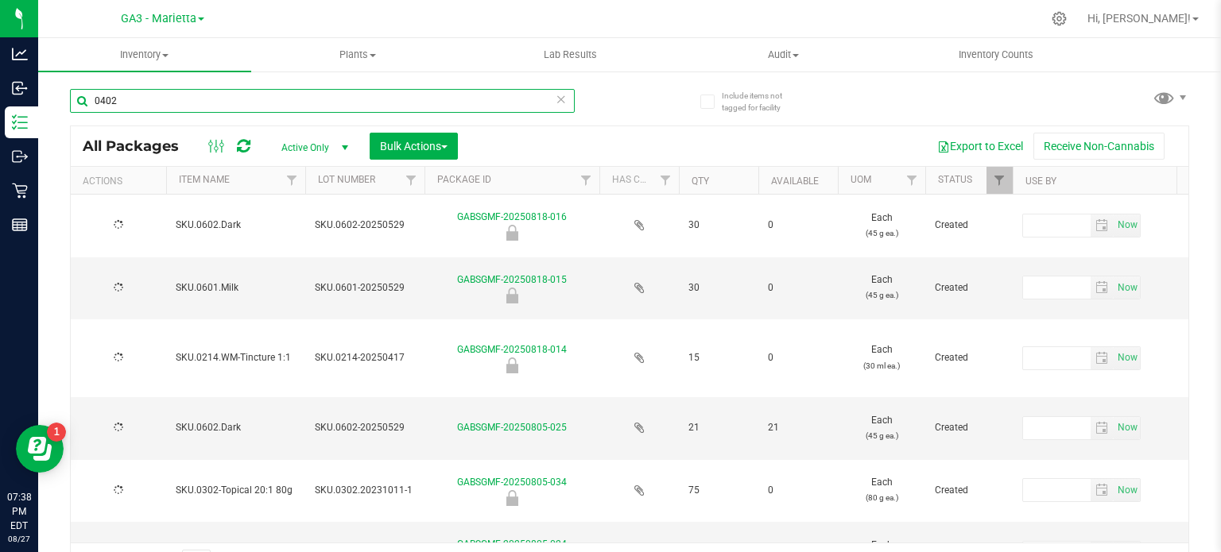
type input "[DATE]"
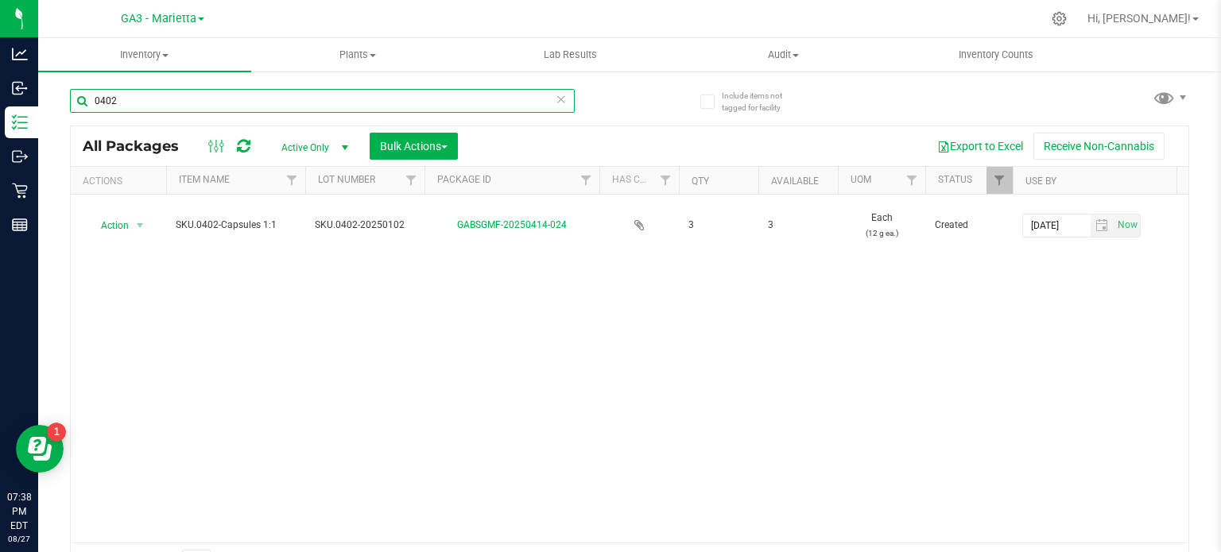
type input "0402"
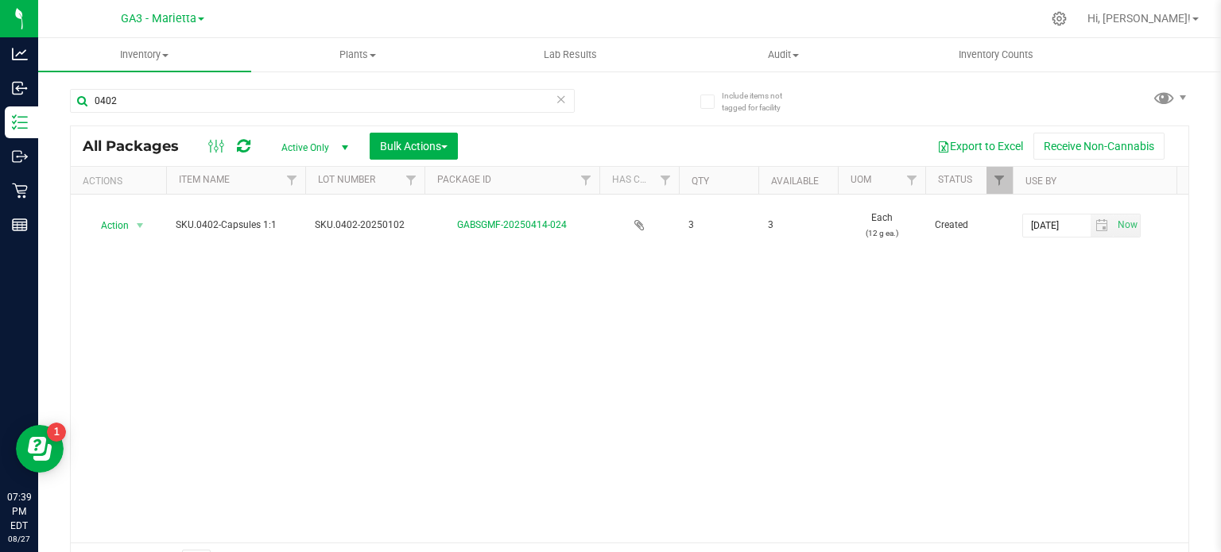
click at [200, 15] on link "GA3 - Marietta" at bounding box center [162, 17] width 83 height 15
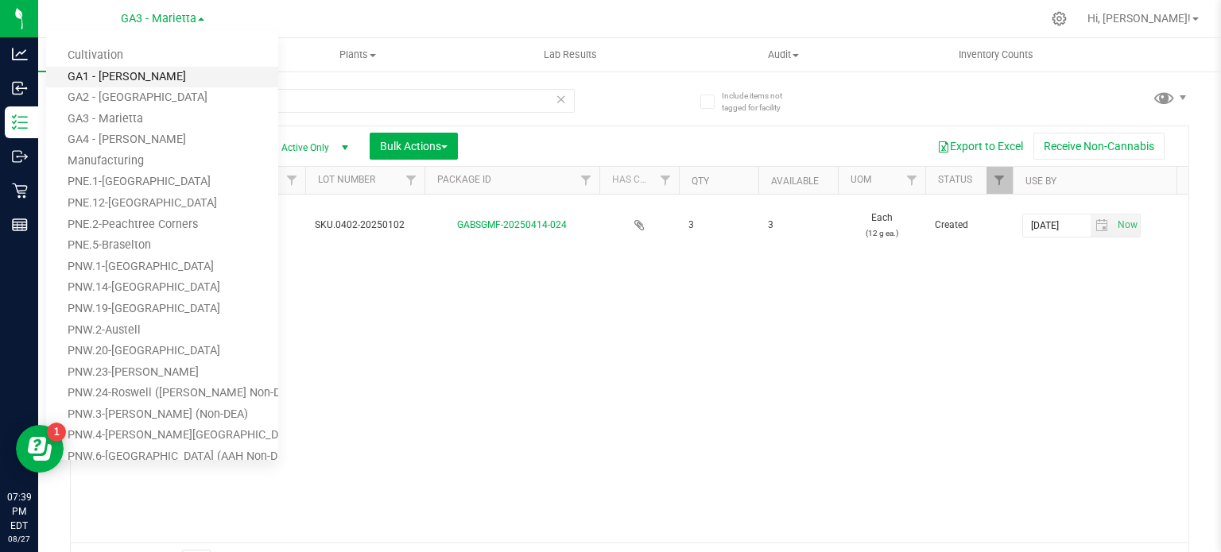
click at [150, 77] on link "GA1 - [PERSON_NAME]" at bounding box center [162, 77] width 232 height 21
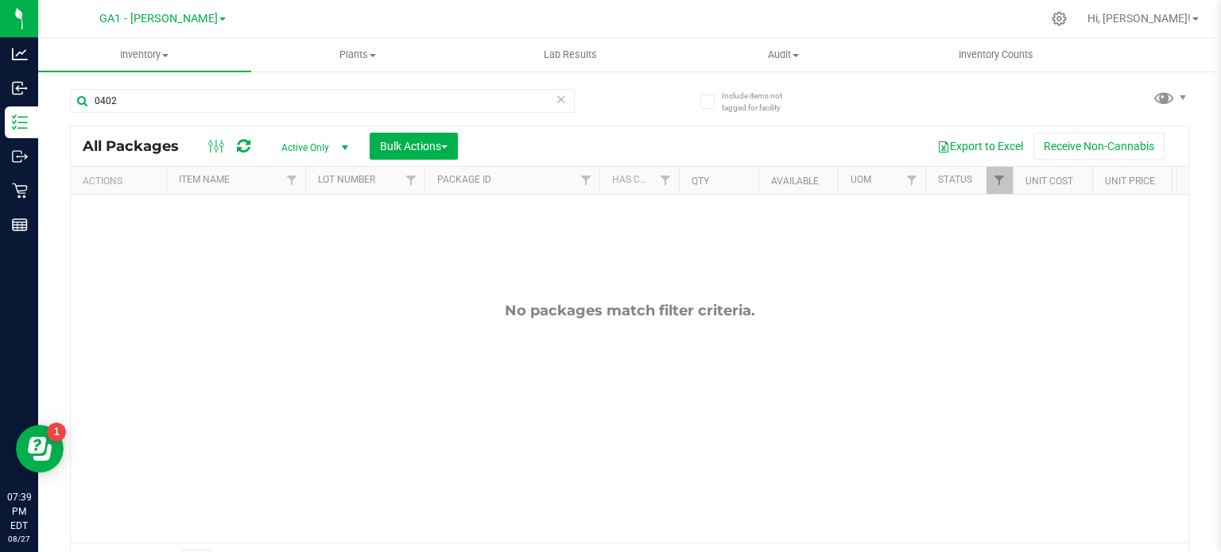
click at [200, 20] on link "GA1 - [PERSON_NAME]" at bounding box center [162, 17] width 126 height 15
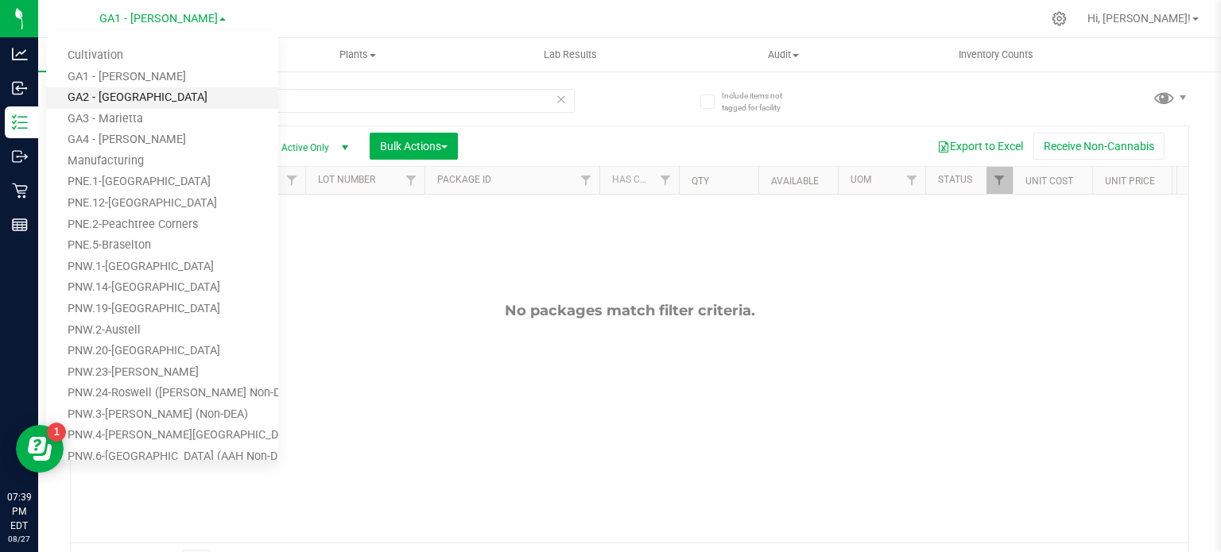
click at [157, 95] on link "GA2 - [GEOGRAPHIC_DATA]" at bounding box center [162, 97] width 232 height 21
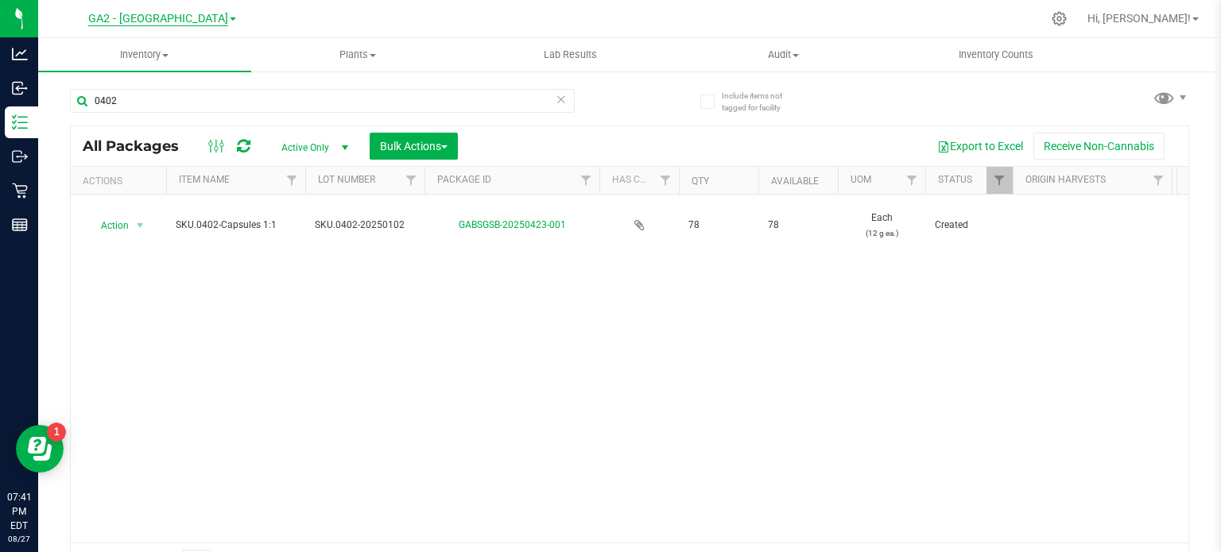
click at [202, 21] on span "GA2 - [GEOGRAPHIC_DATA]" at bounding box center [158, 19] width 140 height 14
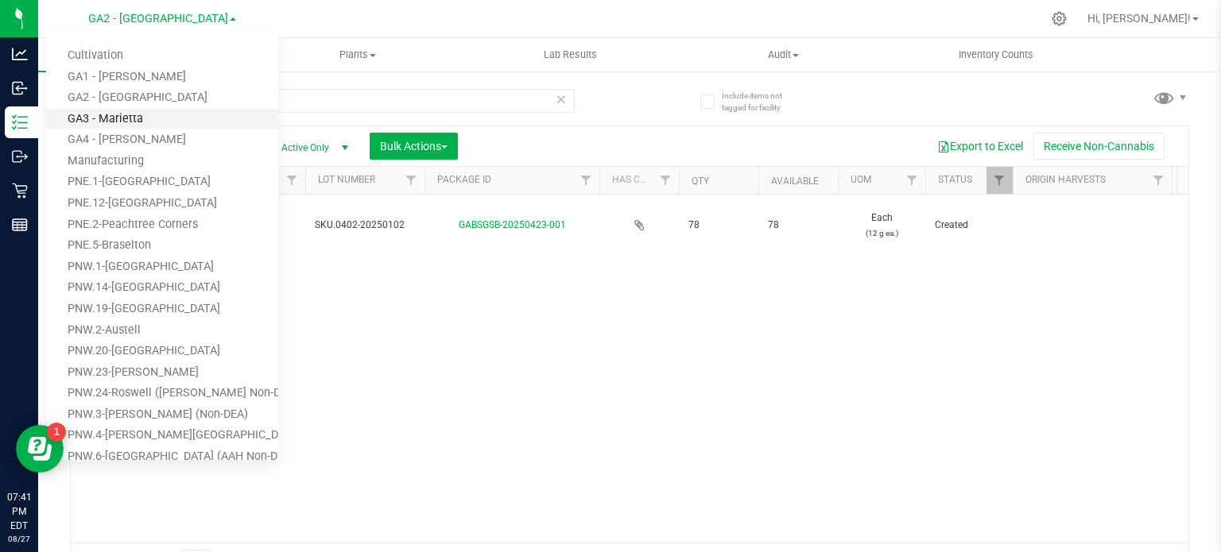
click at [160, 122] on link "GA3 - Marietta" at bounding box center [162, 119] width 232 height 21
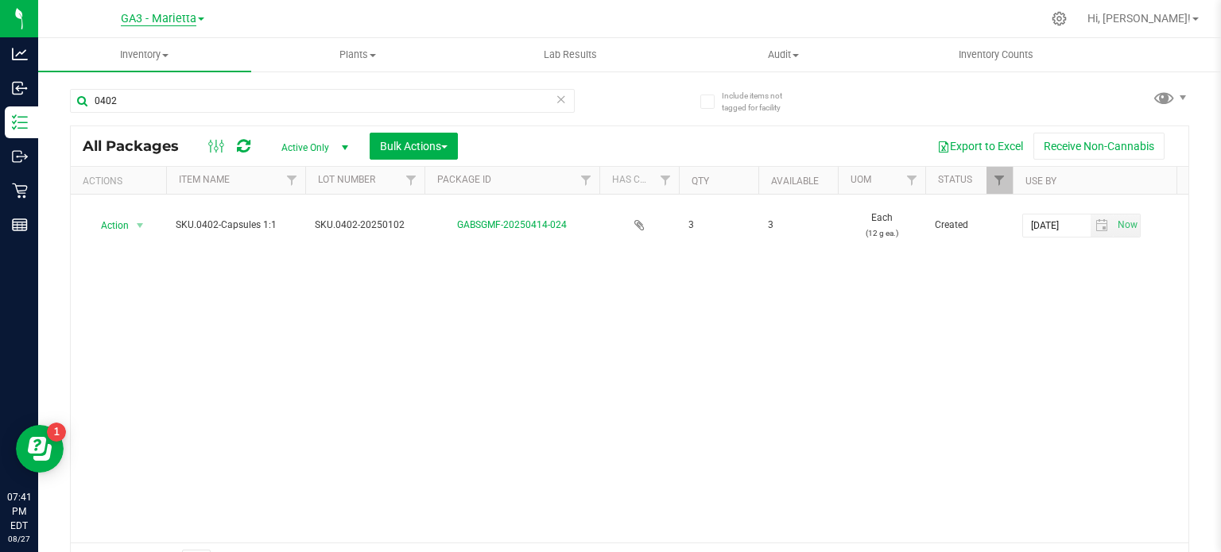
click at [187, 18] on span "GA3 - Marietta" at bounding box center [158, 19] width 75 height 14
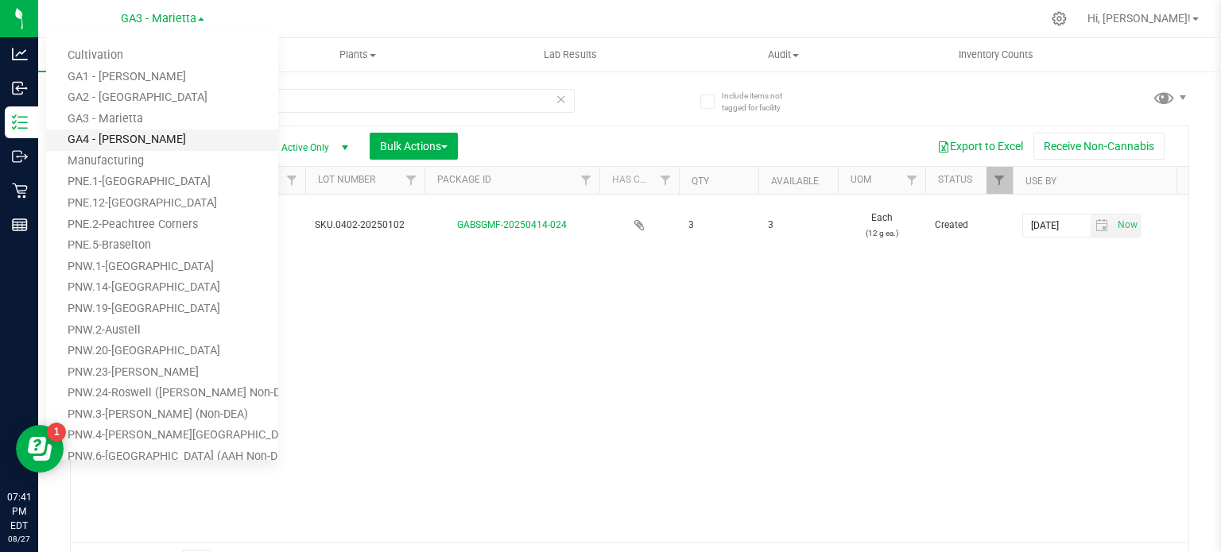
click at [182, 142] on link "GA4 - [PERSON_NAME]" at bounding box center [162, 140] width 232 height 21
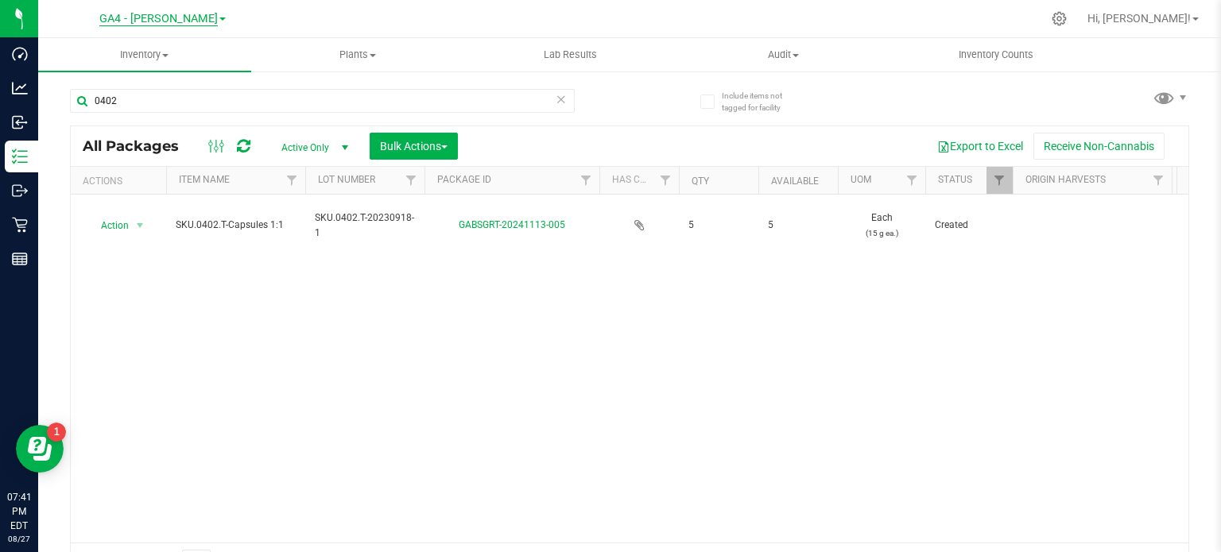
click at [187, 19] on span "GA4 - [PERSON_NAME]" at bounding box center [158, 19] width 118 height 14
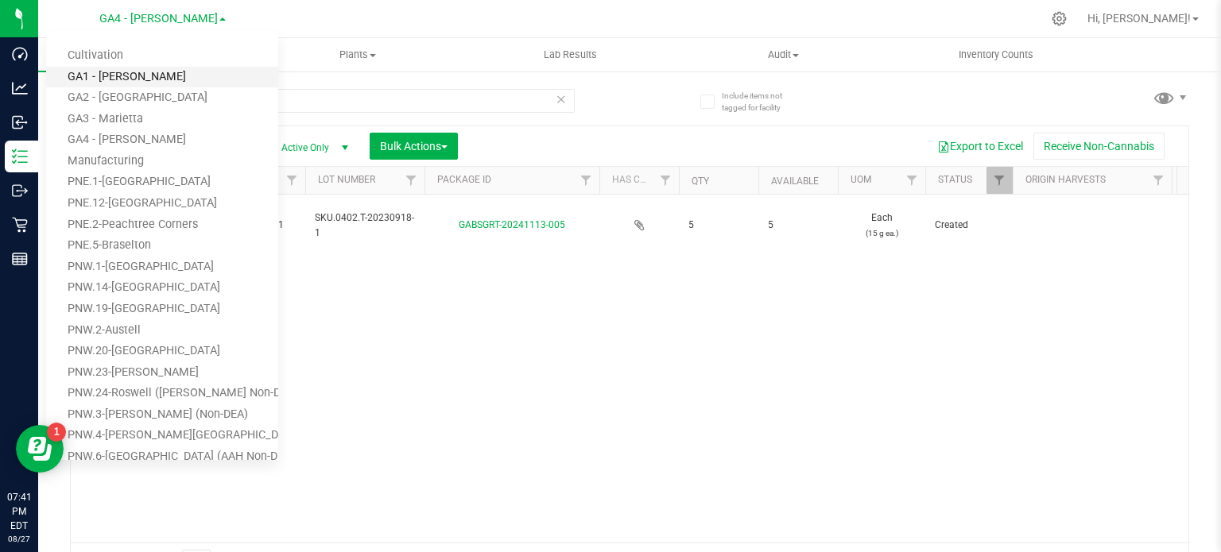
click at [127, 80] on link "GA1 - [PERSON_NAME]" at bounding box center [162, 77] width 232 height 21
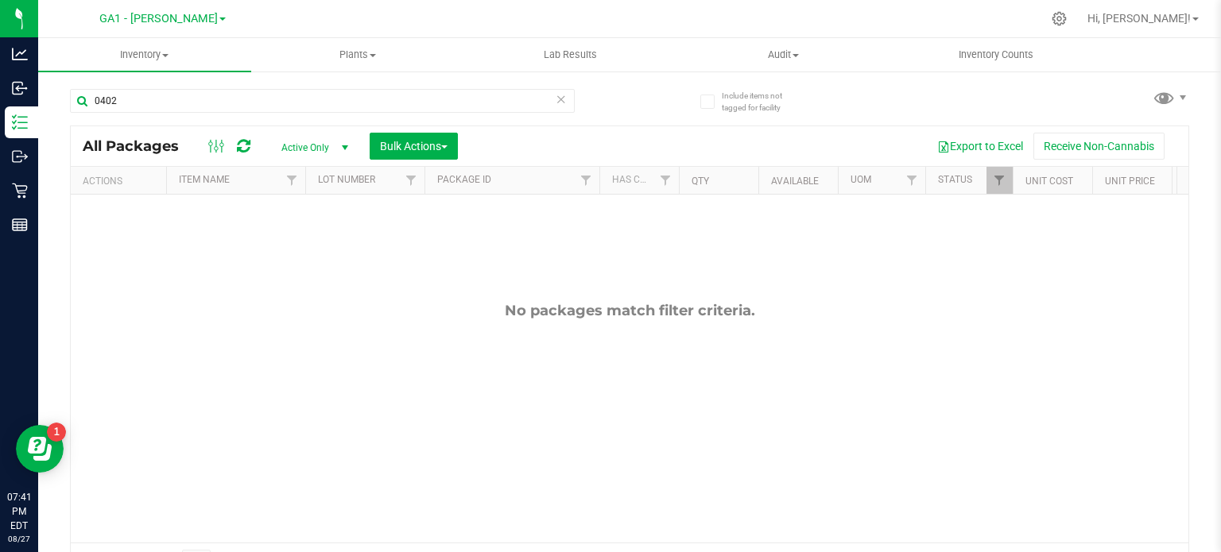
click at [200, 17] on link "GA1 - [PERSON_NAME]" at bounding box center [162, 17] width 126 height 15
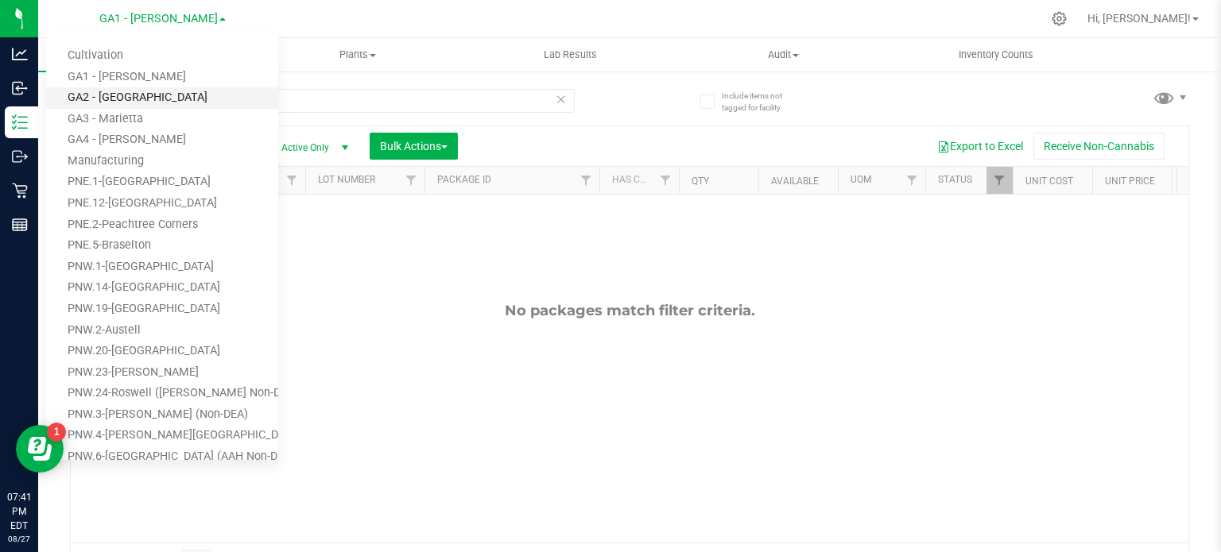
click at [139, 96] on link "GA2 - [GEOGRAPHIC_DATA]" at bounding box center [162, 97] width 232 height 21
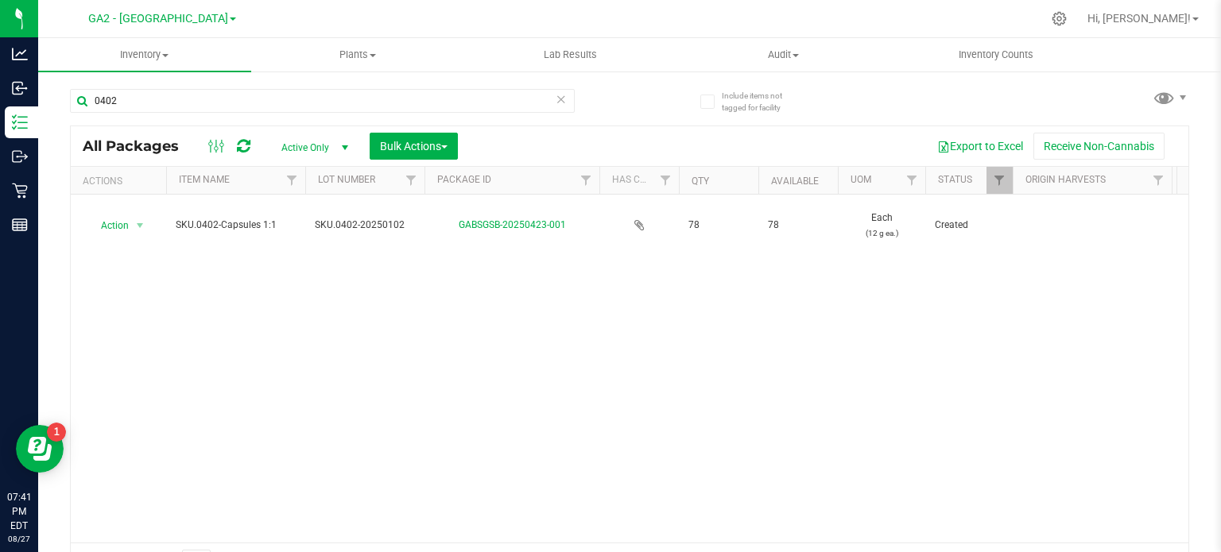
click at [200, 10] on div "GA2 - Stockbridge Cultivation GA1 - [GEOGRAPHIC_DATA] GA2 - [GEOGRAPHIC_DATA] […" at bounding box center [162, 18] width 148 height 19
click at [199, 18] on span "GA2 - [GEOGRAPHIC_DATA]" at bounding box center [158, 19] width 140 height 14
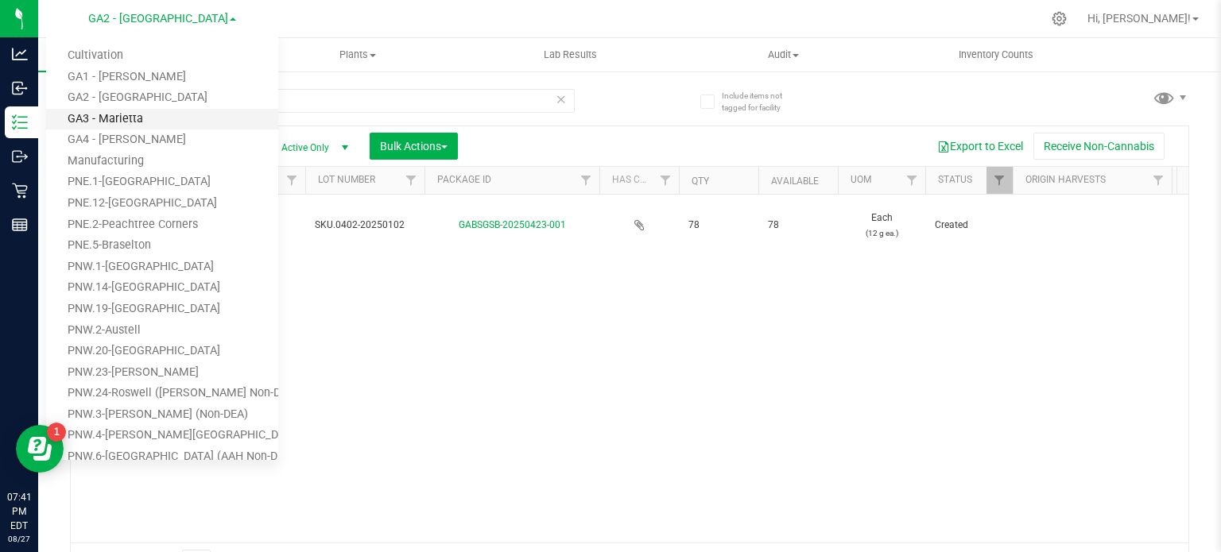
click at [168, 110] on link "GA3 - Marietta" at bounding box center [162, 119] width 232 height 21
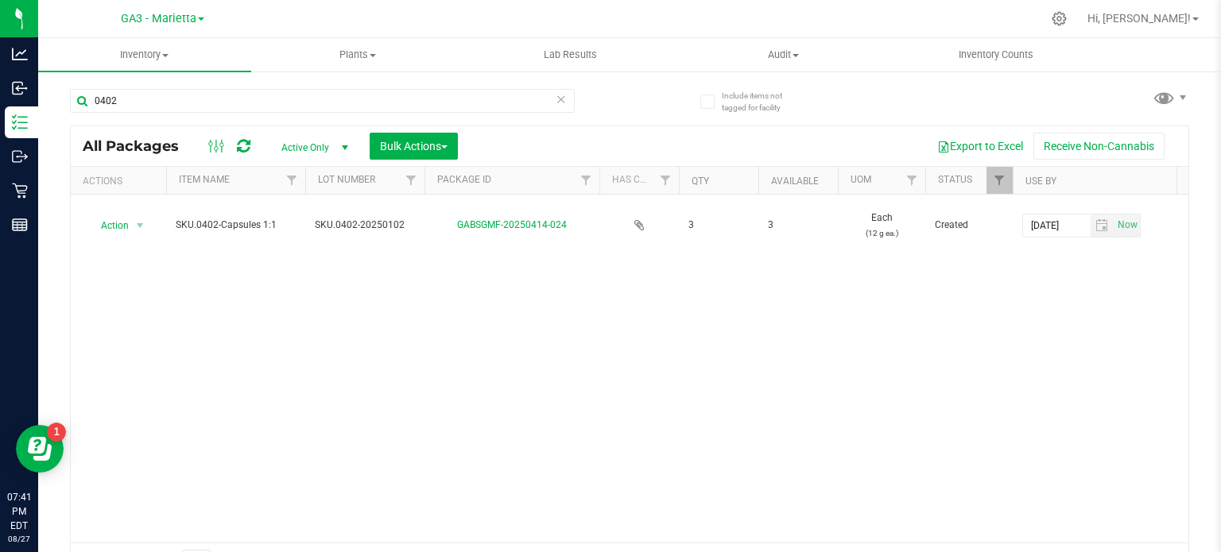
click at [203, 25] on div "GA3 - Marietta Cultivation GA1 - [PERSON_NAME] GA2 - [GEOGRAPHIC_DATA] [GEOGRAP…" at bounding box center [162, 18] width 83 height 19
click at [199, 21] on span at bounding box center [201, 18] width 6 height 3
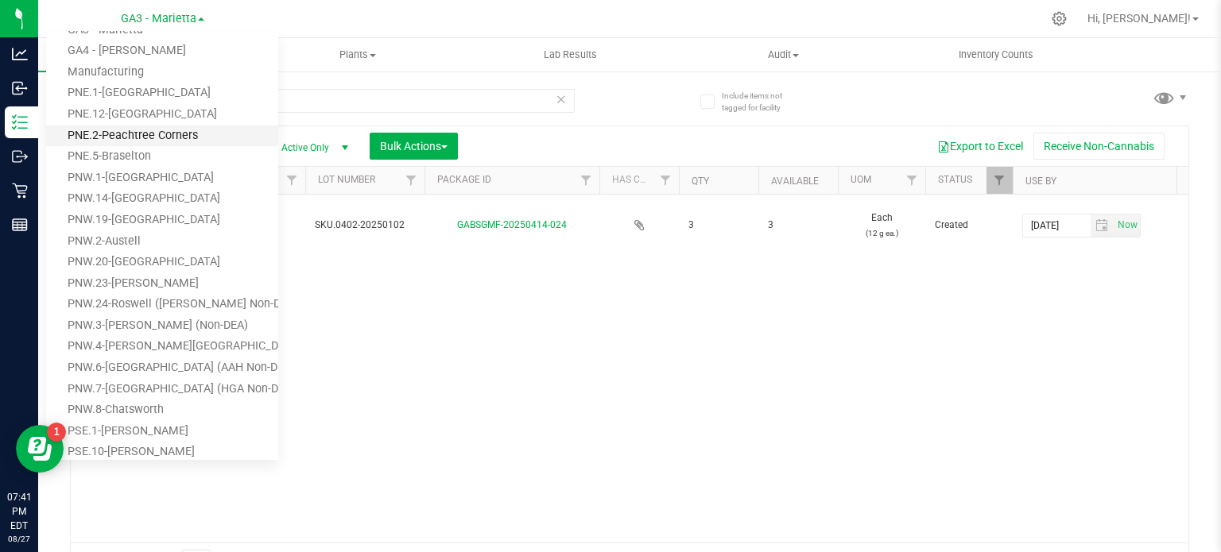
scroll to position [159, 0]
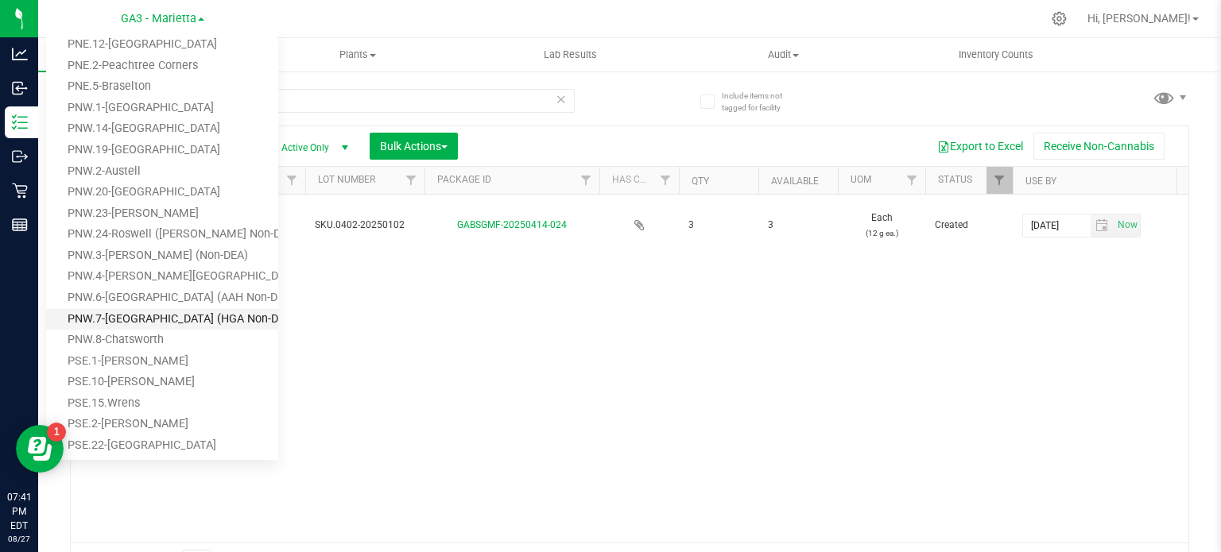
click at [183, 320] on link "PNW.7-[GEOGRAPHIC_DATA] (HGA Non-DEA)" at bounding box center [162, 319] width 232 height 21
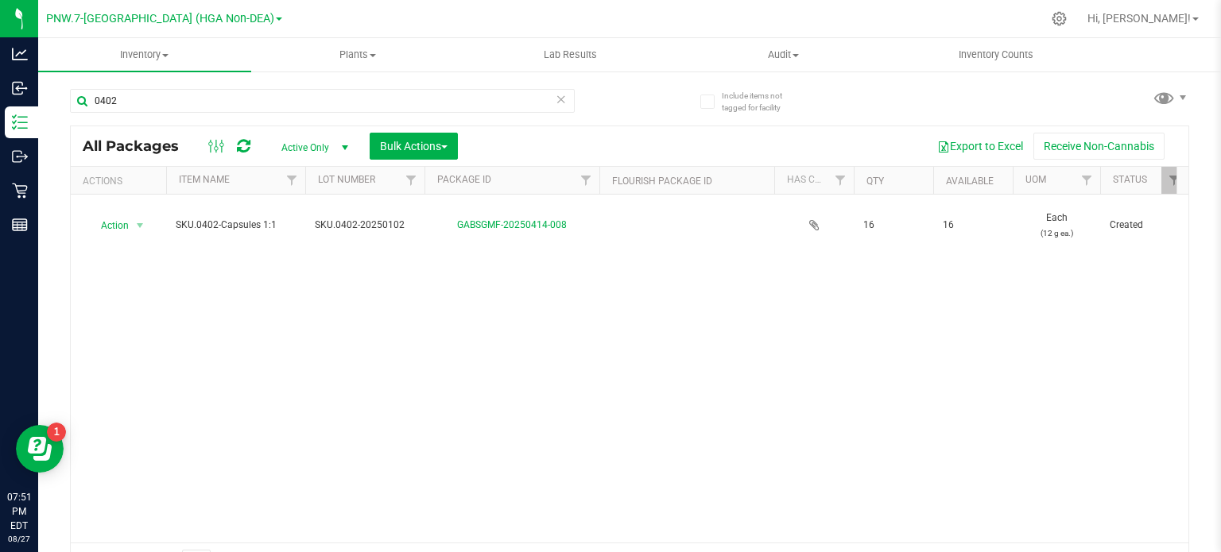
click at [194, 333] on div "Action Action Adjust qty Create package Edit attributes Global inventory Locate…" at bounding box center [629, 369] width 1117 height 348
